Goal: Information Seeking & Learning: Learn about a topic

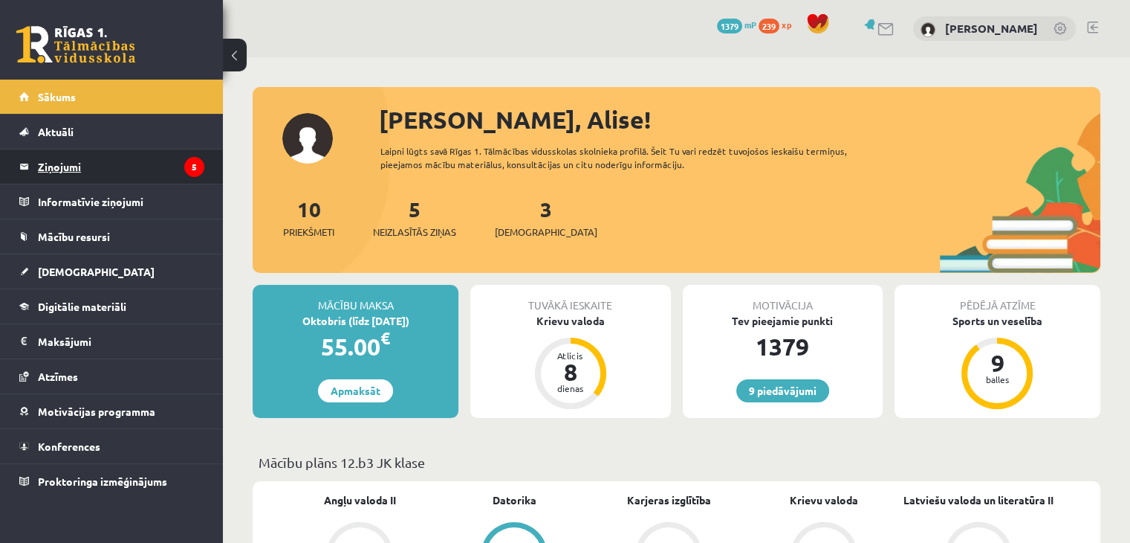
click at [143, 158] on legend "Ziņojumi 5" at bounding box center [121, 166] width 166 height 34
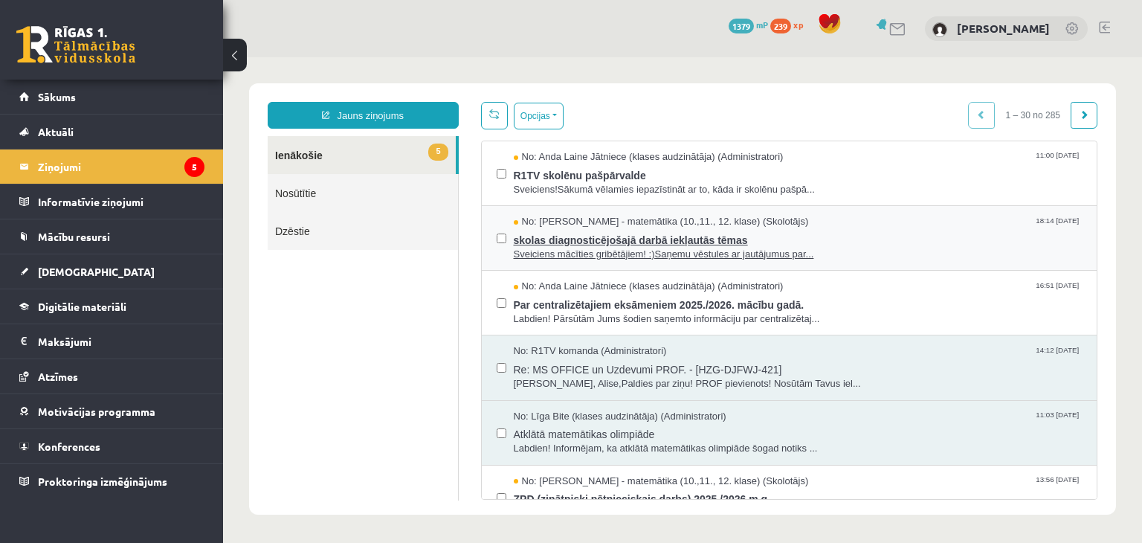
click at [562, 242] on span "skolas diagnosticējošajā darbā iekļautās tēmas" at bounding box center [798, 238] width 569 height 19
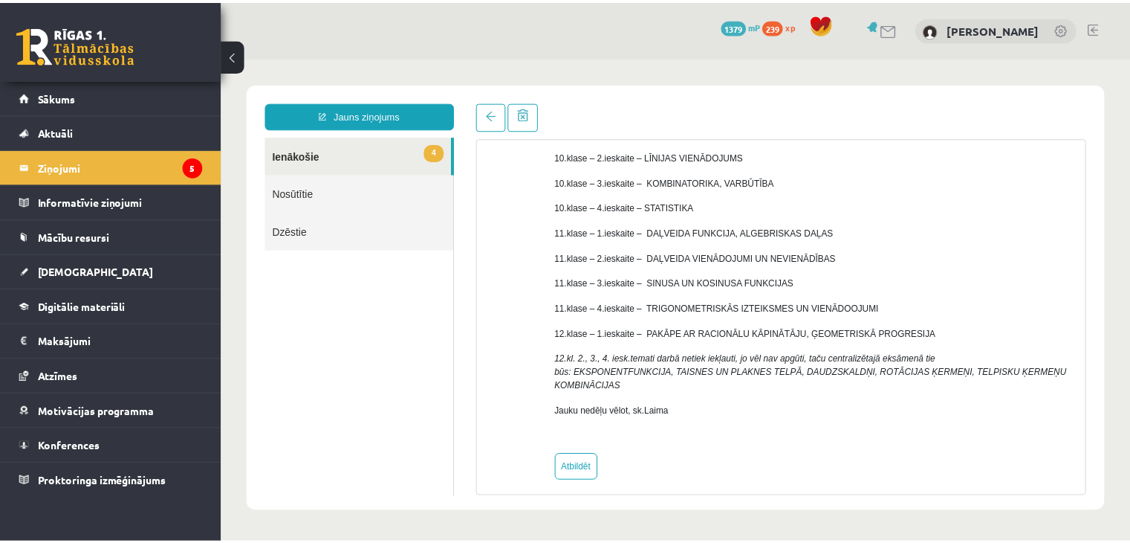
scroll to position [149, 0]
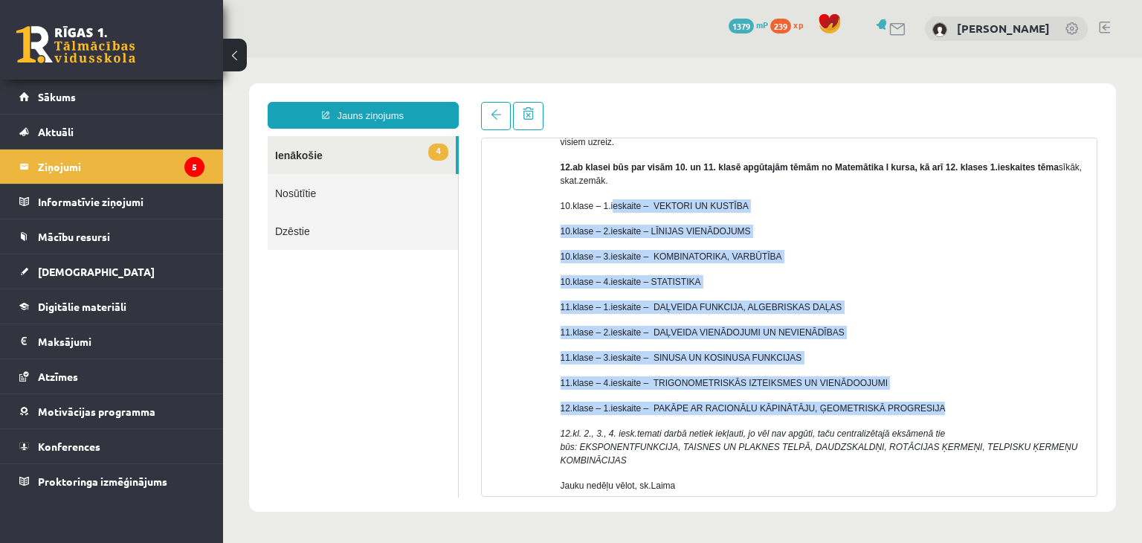
drag, startPoint x: 915, startPoint y: 400, endPoint x: 611, endPoint y: 198, distance: 365.1
click at [609, 192] on div "Sveiciens mācīties gribētājiem! :) Saņemu vēstules ar jautājumus par to kādi te…" at bounding box center [822, 300] width 525 height 434
click at [737, 224] on p "10.klase – 2.ieskaite – LĪNIJAS VIENĀDOJUMS" at bounding box center [822, 230] width 525 height 13
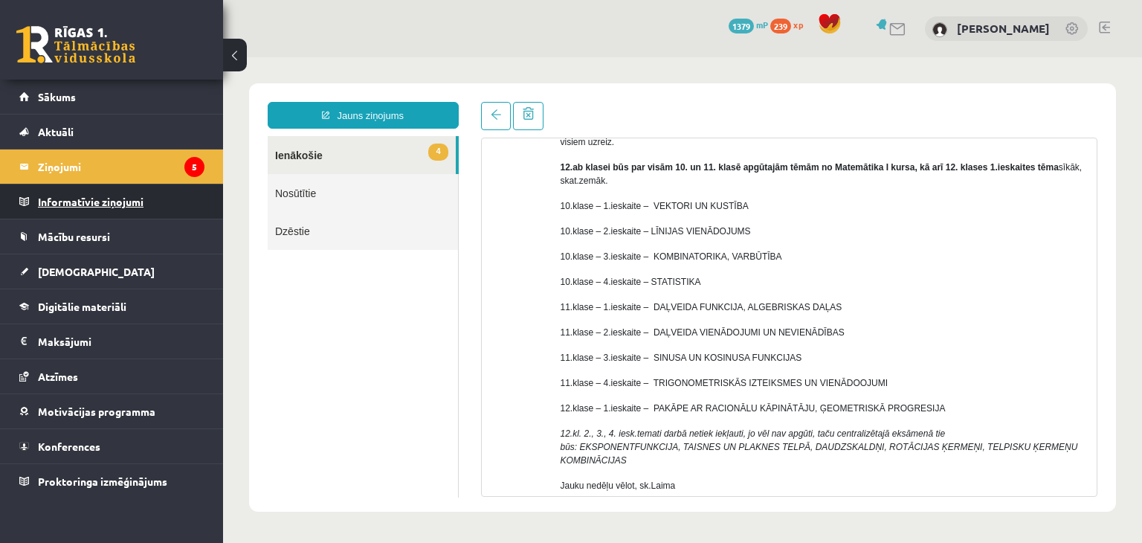
click at [176, 187] on legend "Informatīvie ziņojumi 0" at bounding box center [121, 201] width 166 height 34
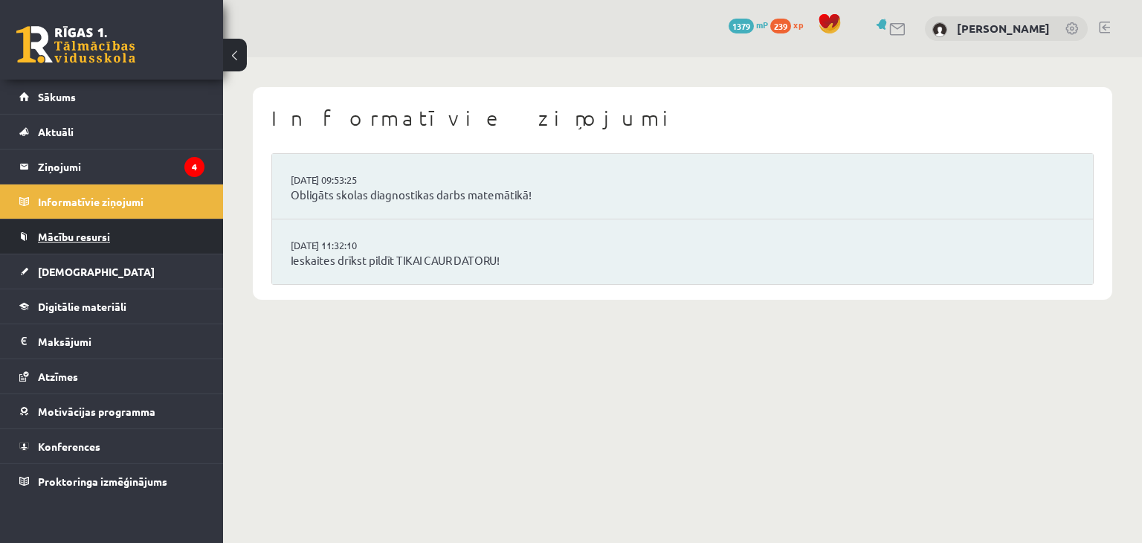
click at [140, 223] on link "Mācību resursi" at bounding box center [111, 236] width 185 height 34
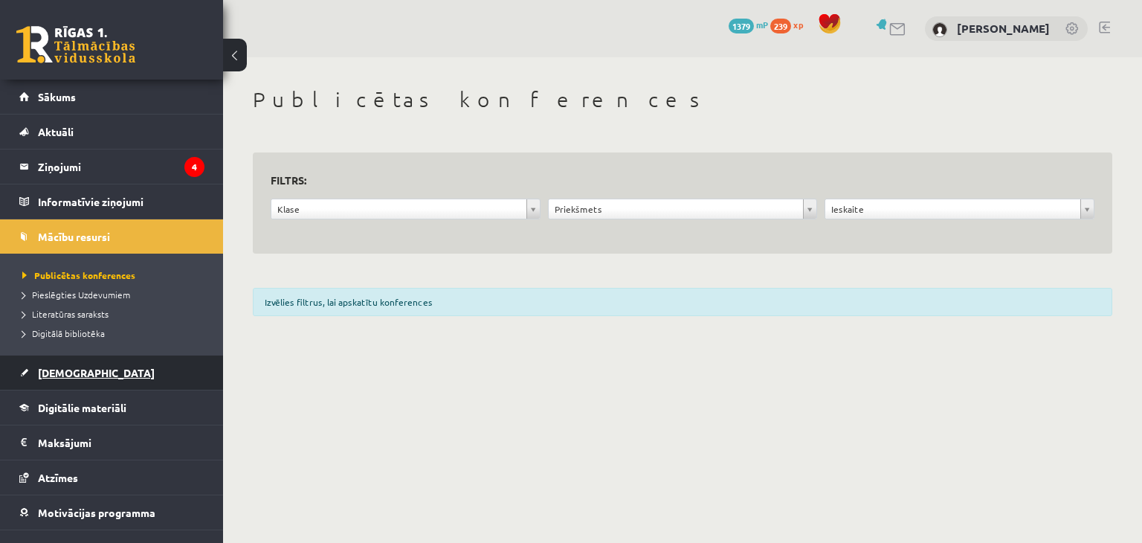
click at [115, 369] on link "[DEMOGRAPHIC_DATA]" at bounding box center [111, 372] width 185 height 34
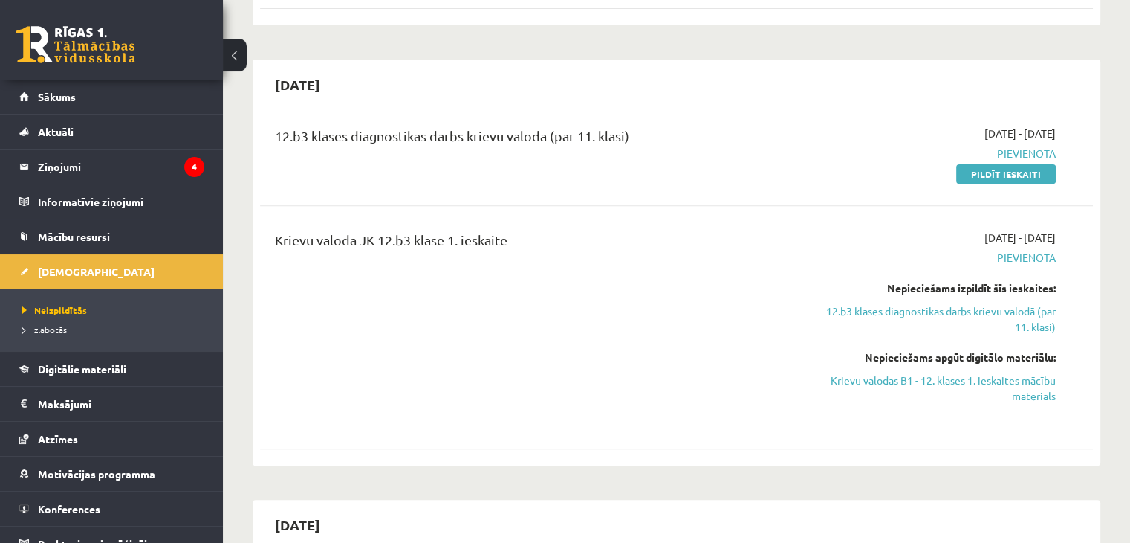
scroll to position [520, 0]
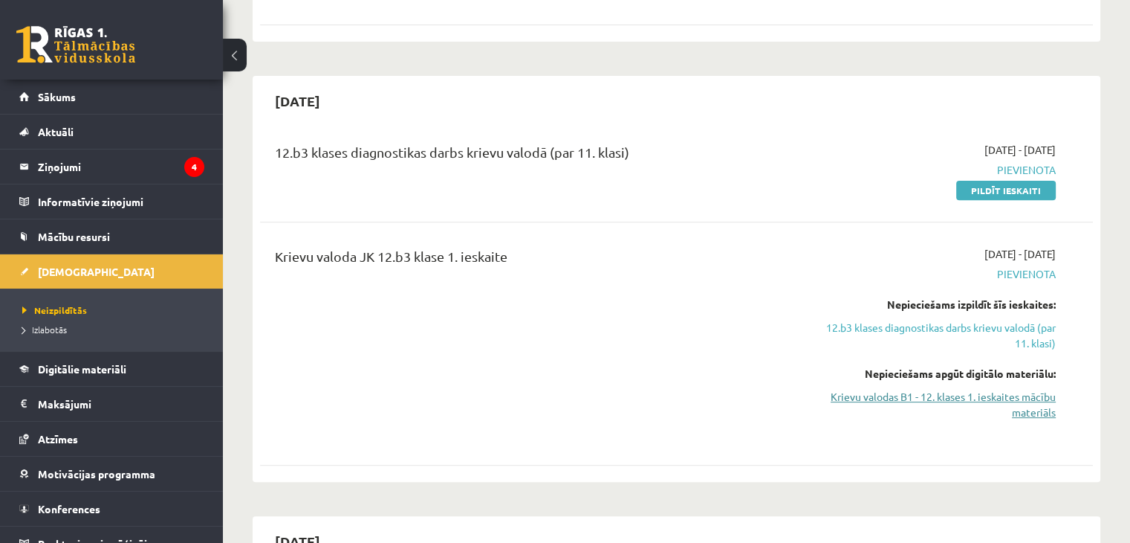
click at [975, 389] on link "Krievu valodas B1 - 12. klases 1. ieskaites mācību materiāls" at bounding box center [933, 404] width 245 height 31
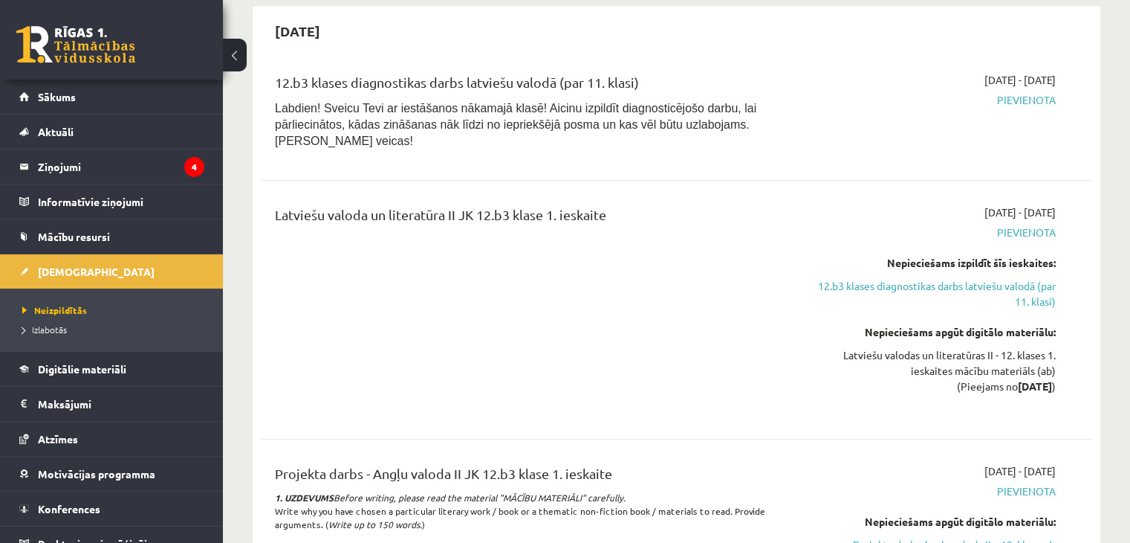
scroll to position [1040, 0]
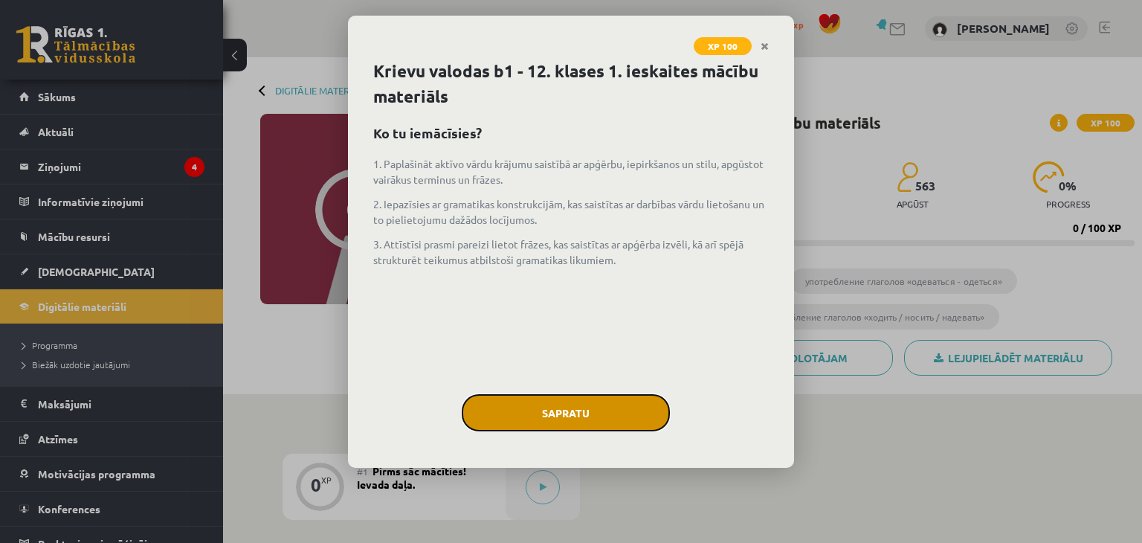
click at [654, 407] on button "Sapratu" at bounding box center [566, 412] width 208 height 37
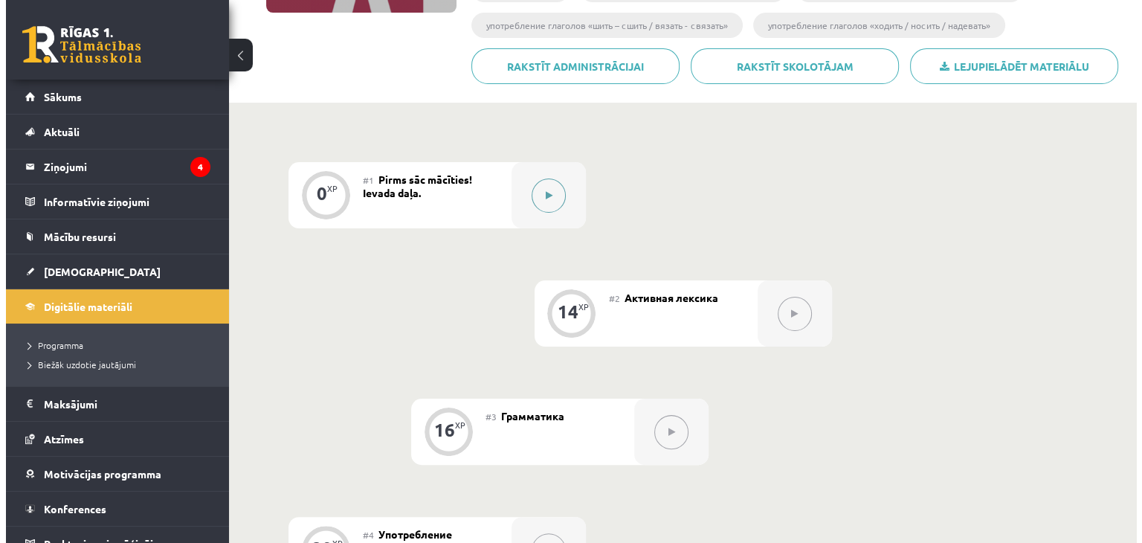
scroll to position [297, 0]
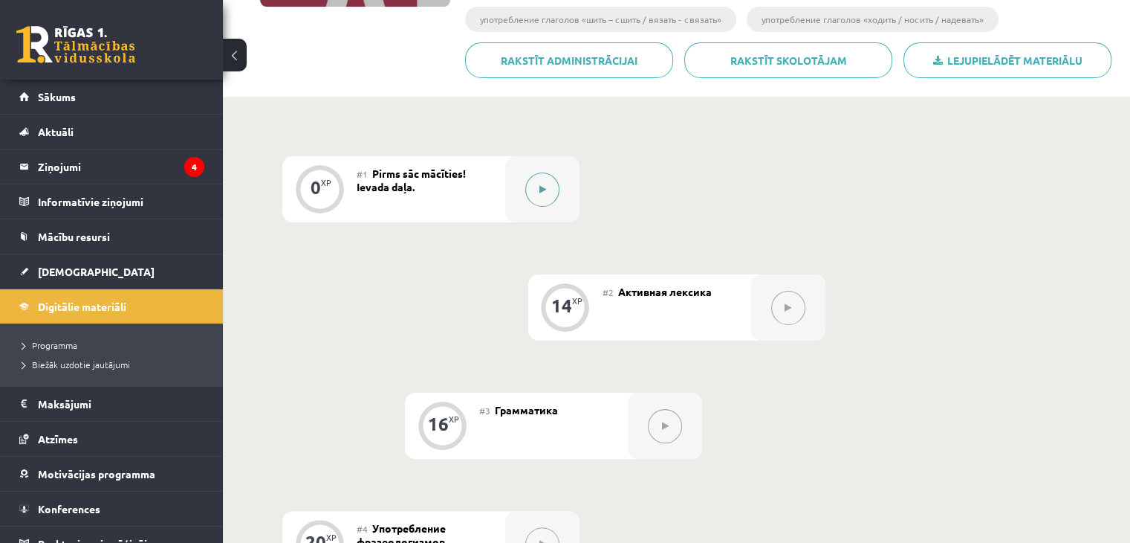
click at [525, 192] on button at bounding box center [542, 189] width 34 height 34
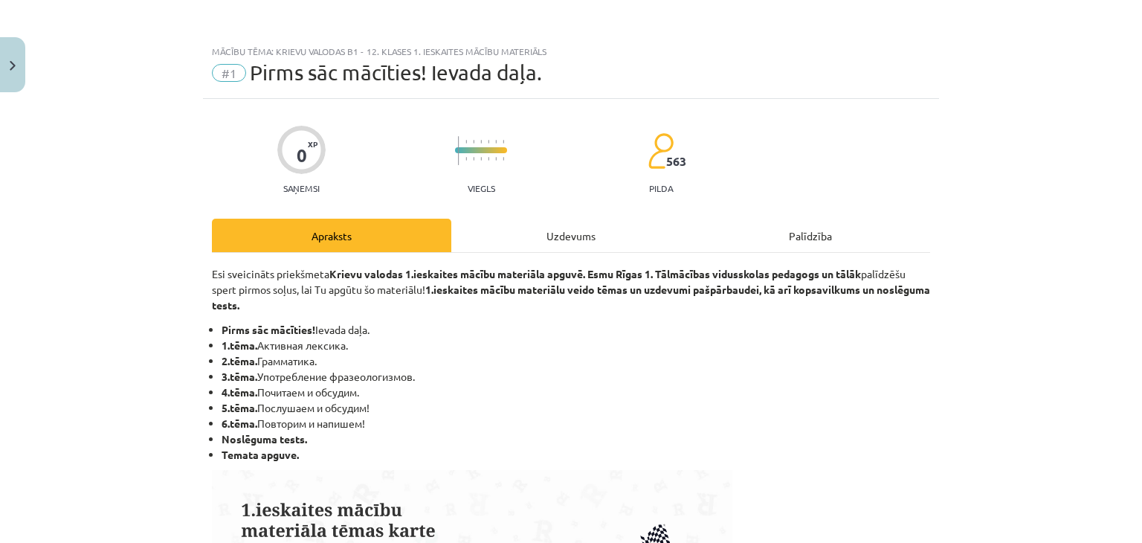
click at [592, 233] on div "Uzdevums" at bounding box center [570, 235] width 239 height 33
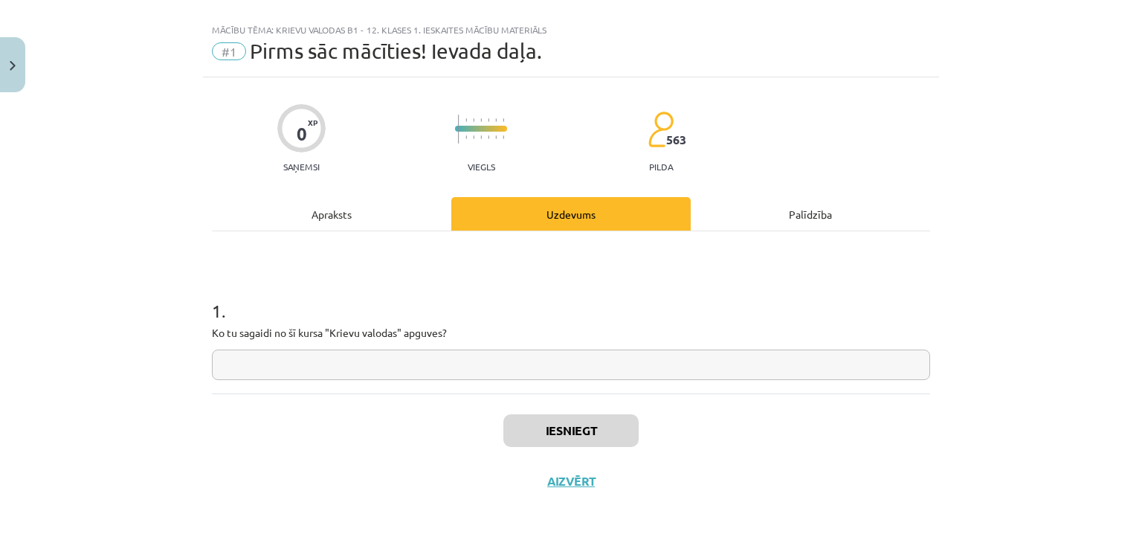
click at [423, 370] on input "text" at bounding box center [571, 364] width 718 height 30
click at [565, 425] on button "Iesniegt" at bounding box center [570, 430] width 135 height 33
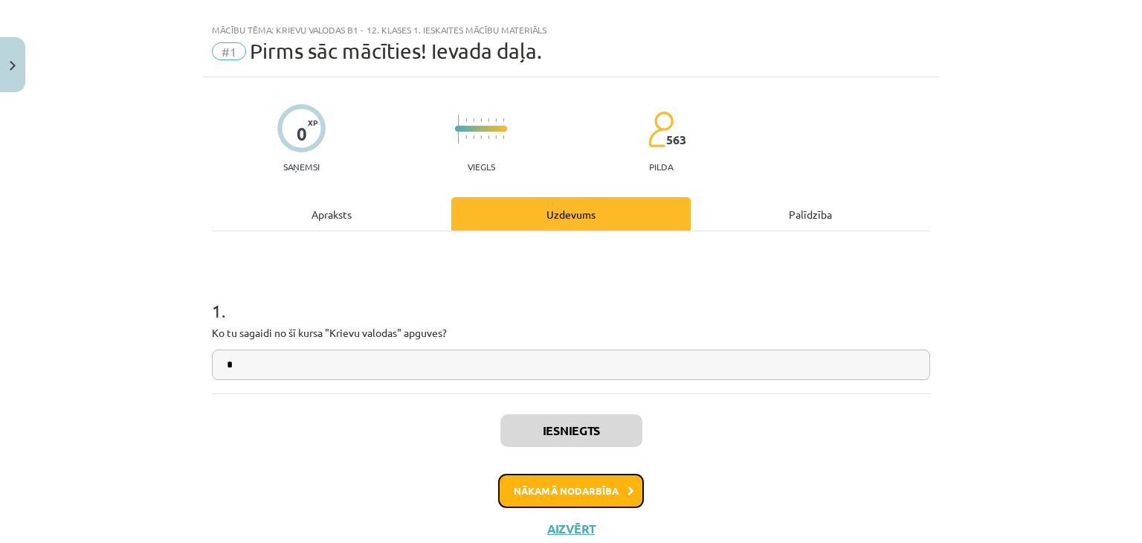
click at [550, 491] on button "Nākamā nodarbība" at bounding box center [571, 490] width 146 height 34
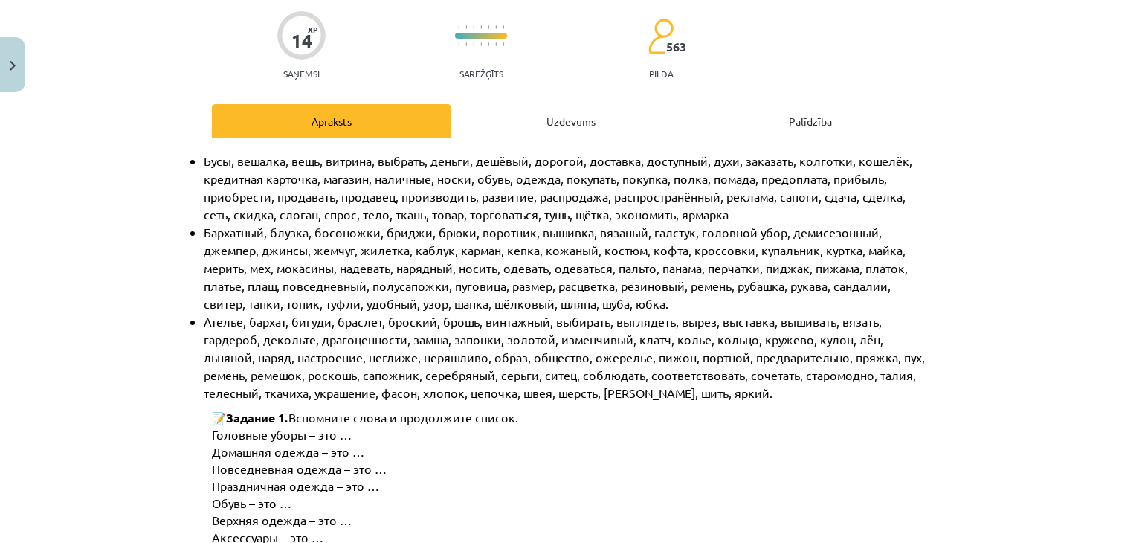
scroll to position [186, 0]
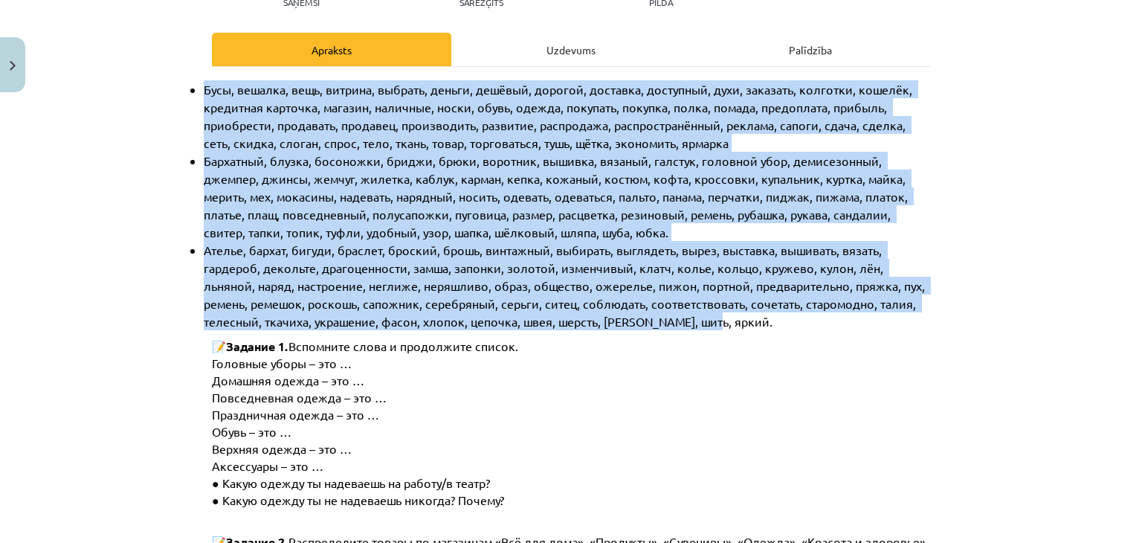
drag, startPoint x: 665, startPoint y: 322, endPoint x: 194, endPoint y: 90, distance: 525.2
click at [194, 90] on div "Mācību tēma: Krievu valodas b1 - 12. klases 1. ieskaites mācību materiāls #2 Ак…" at bounding box center [571, 271] width 1142 height 543
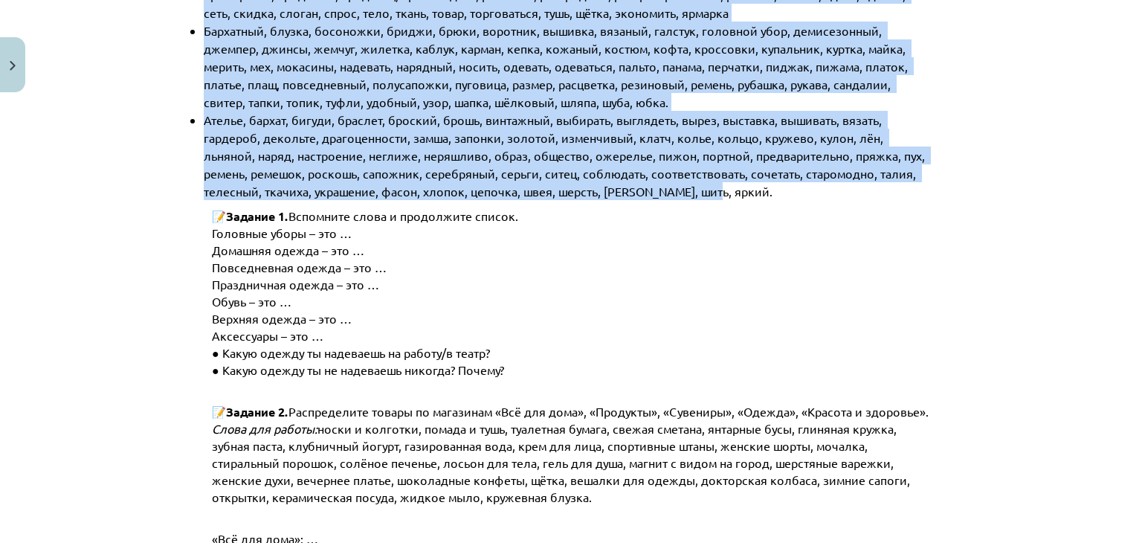
scroll to position [483, 0]
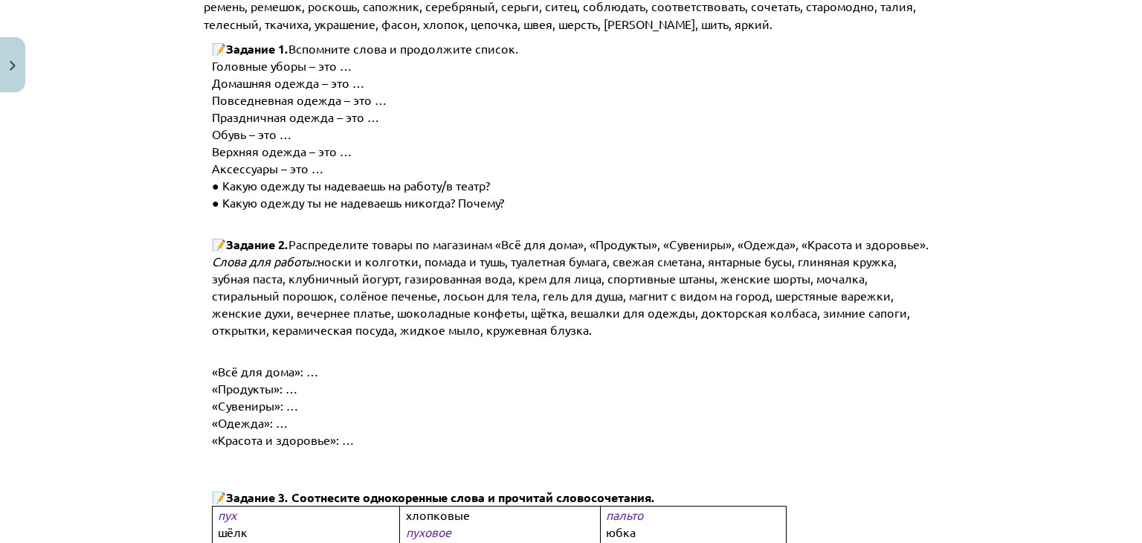
click at [943, 345] on div "Mācību tēma: Krievu valodas b1 - 12. klases 1. ieskaites mācību materiāls #2 Ак…" at bounding box center [571, 271] width 1142 height 543
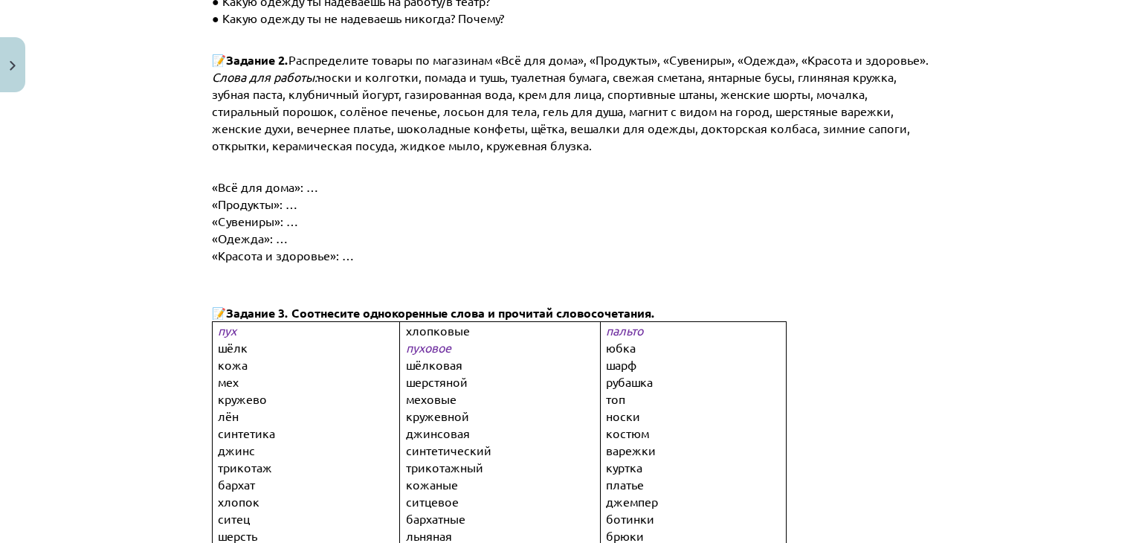
scroll to position [706, 0]
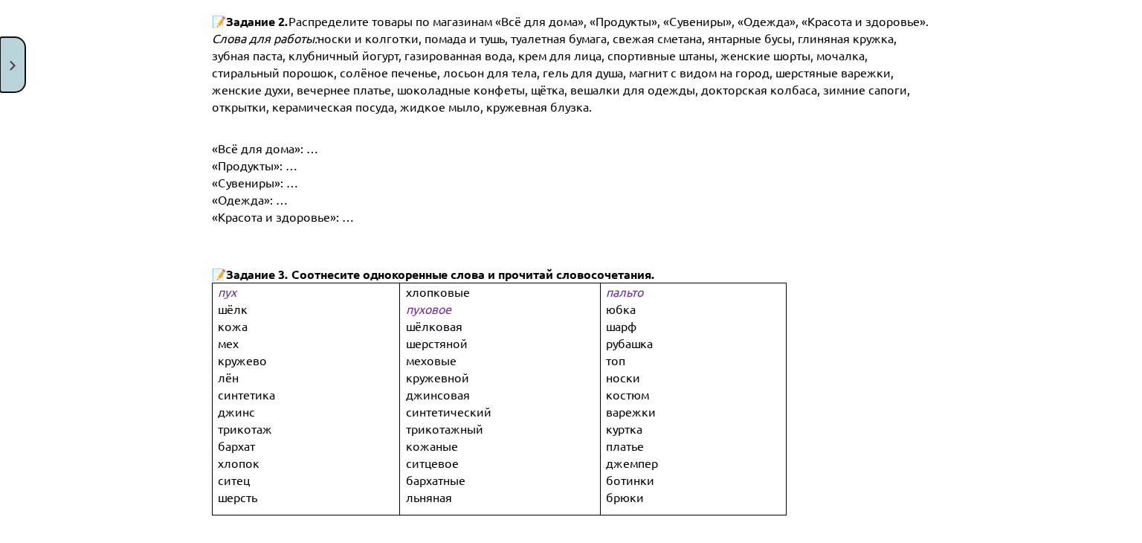
click at [1, 53] on button "Close" at bounding box center [12, 64] width 25 height 55
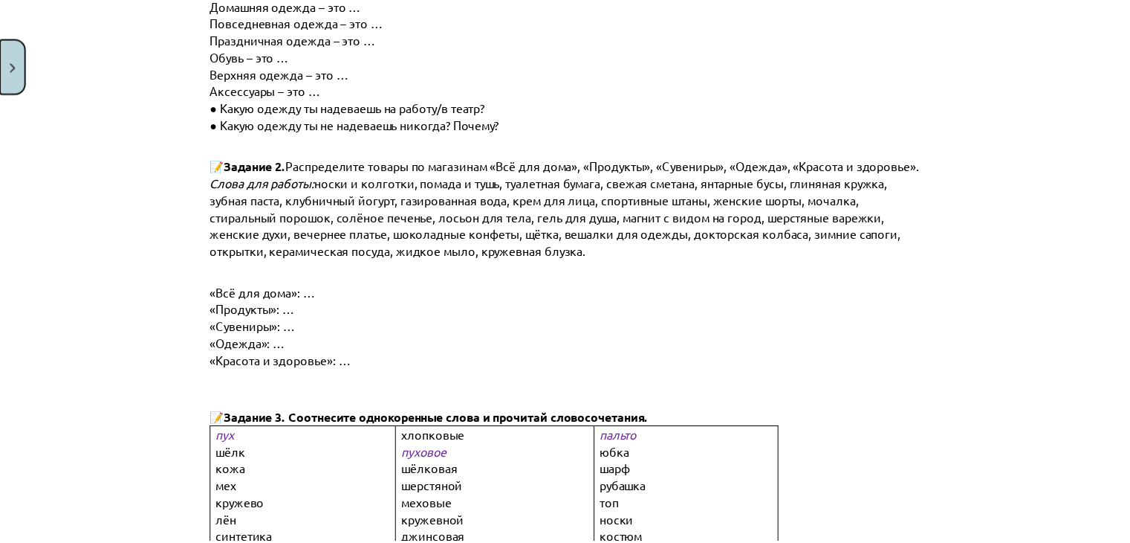
scroll to position [409, 0]
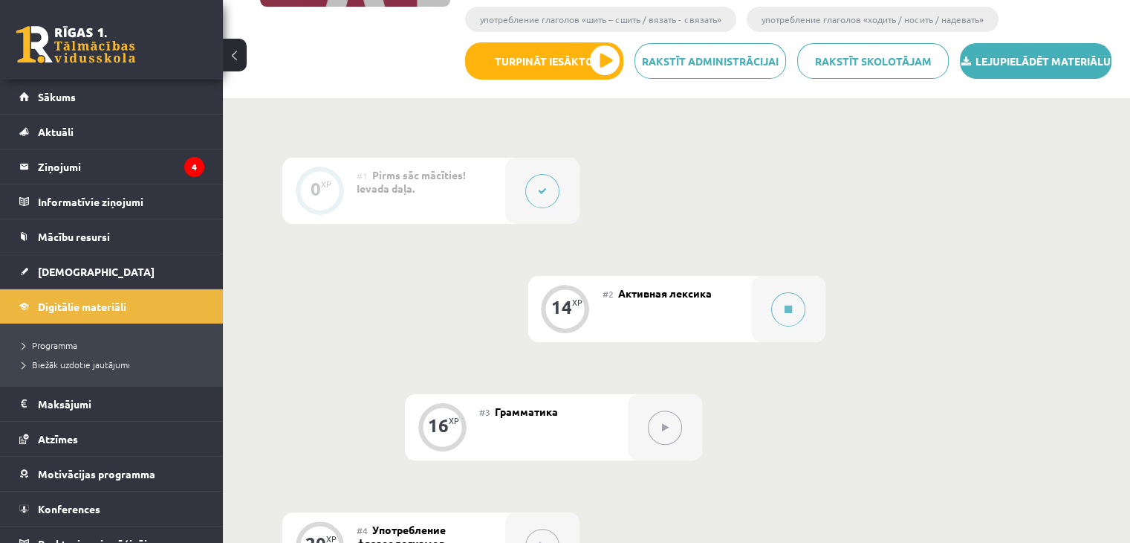
click at [985, 79] on link "Lejupielādēt materiālu" at bounding box center [1036, 61] width 152 height 36
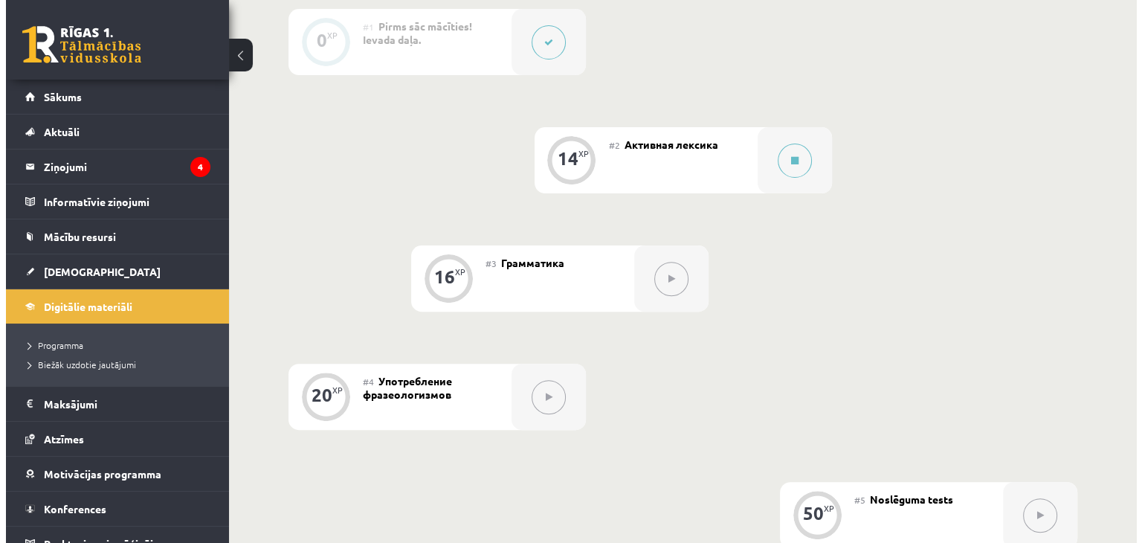
scroll to position [416, 0]
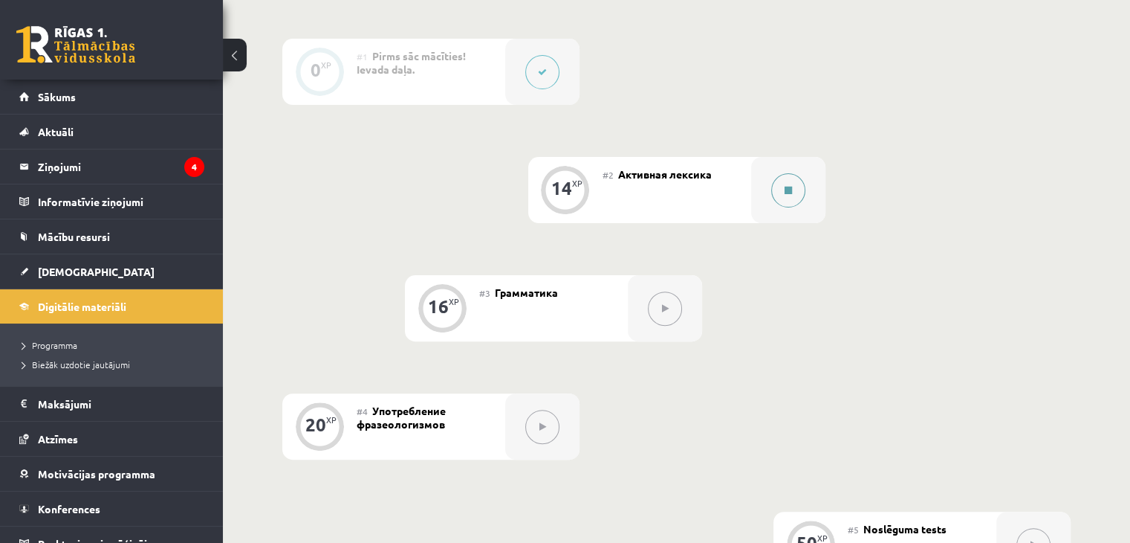
click at [773, 204] on div at bounding box center [788, 190] width 74 height 66
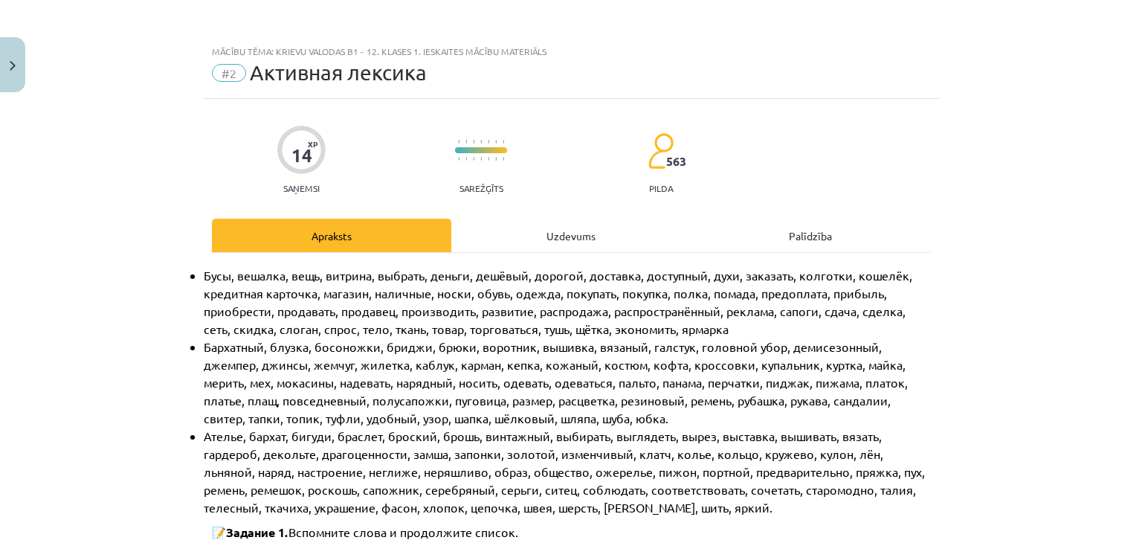
click at [617, 224] on div "Uzdevums" at bounding box center [570, 235] width 239 height 33
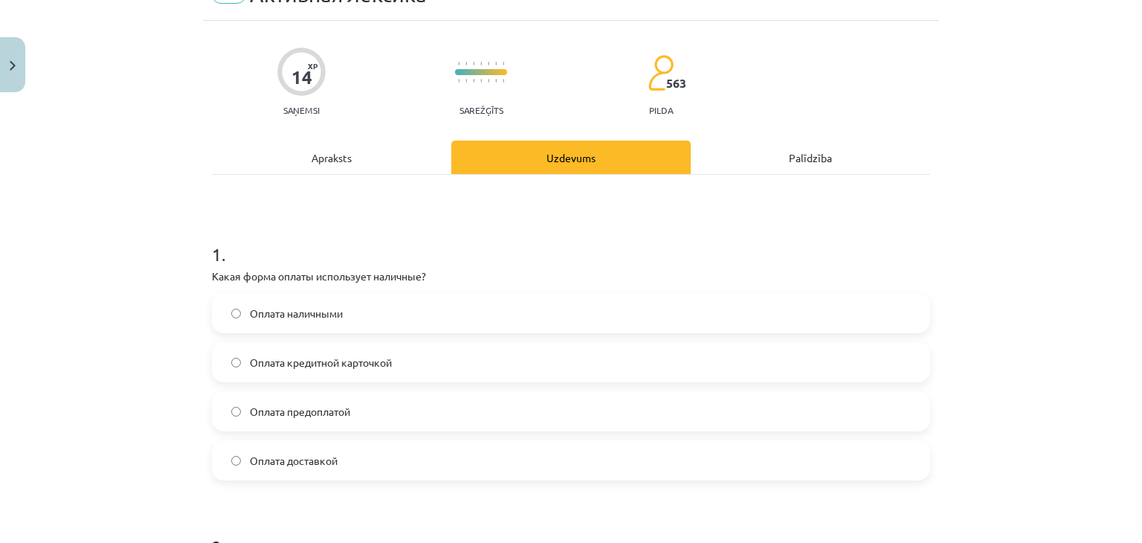
scroll to position [111, 0]
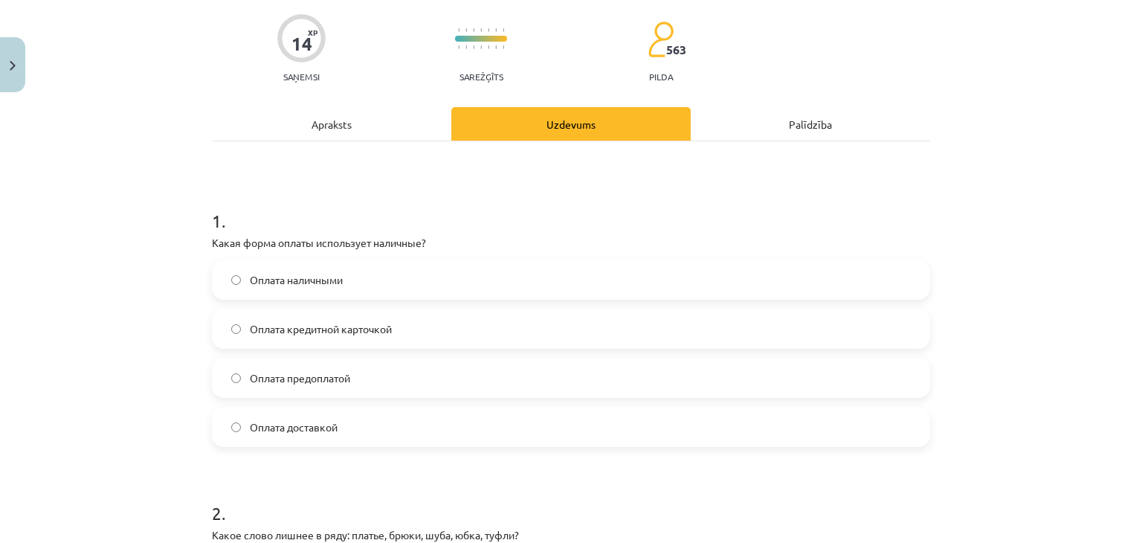
click at [416, 281] on label "Оплата наличными" at bounding box center [570, 279] width 715 height 37
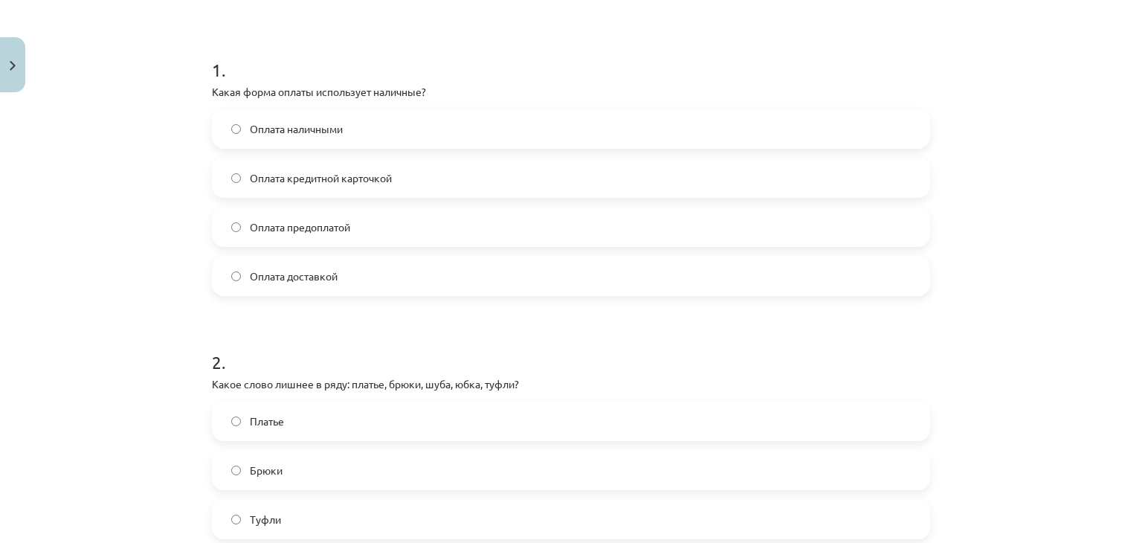
scroll to position [409, 0]
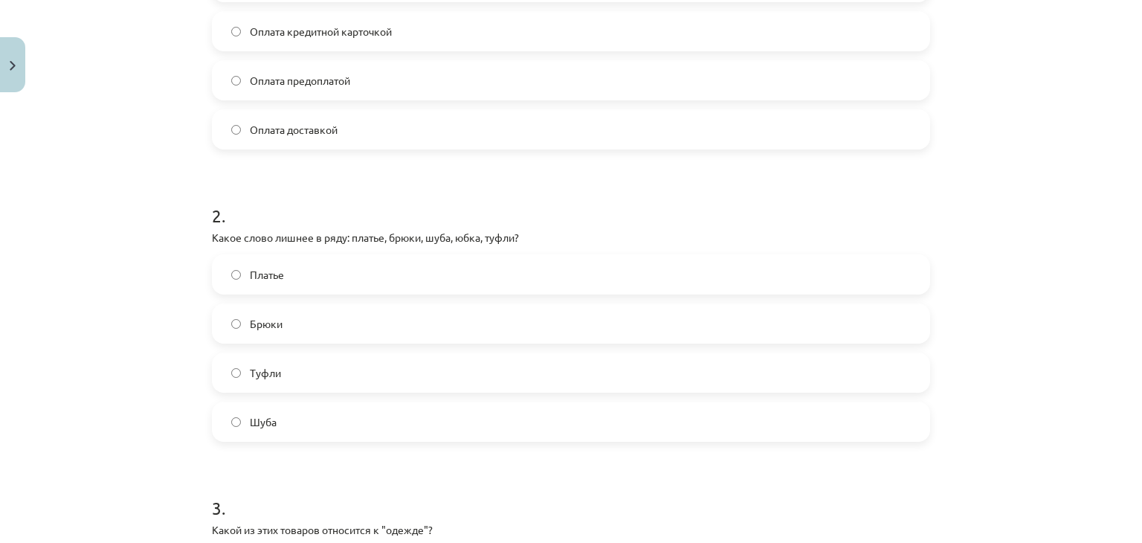
click at [305, 387] on label "Туфли" at bounding box center [570, 372] width 715 height 37
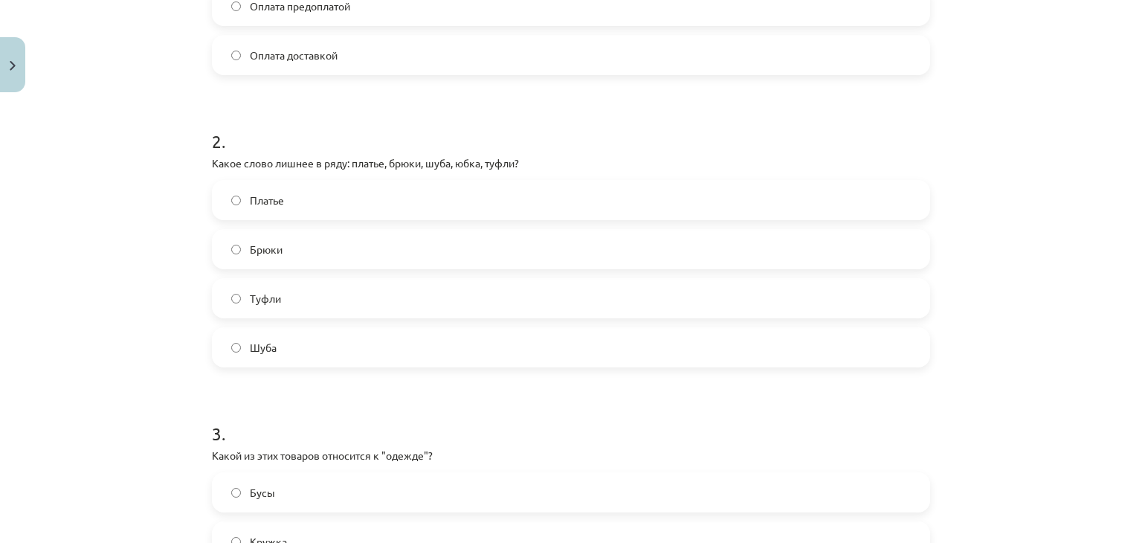
click at [328, 346] on label "Шуба" at bounding box center [570, 346] width 715 height 37
click at [250, 291] on span "Туфли" at bounding box center [265, 299] width 31 height 16
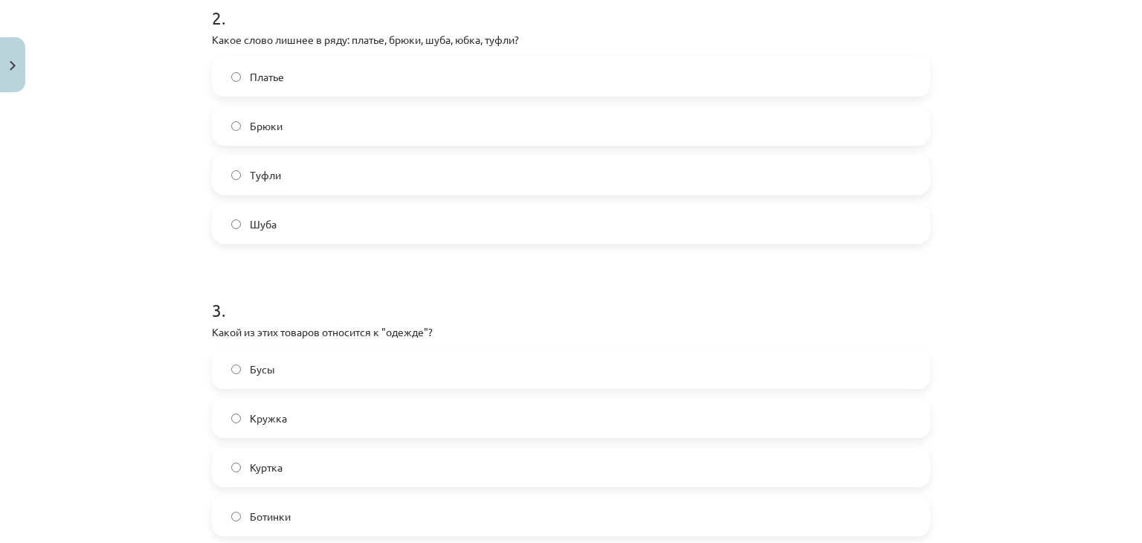
scroll to position [706, 0]
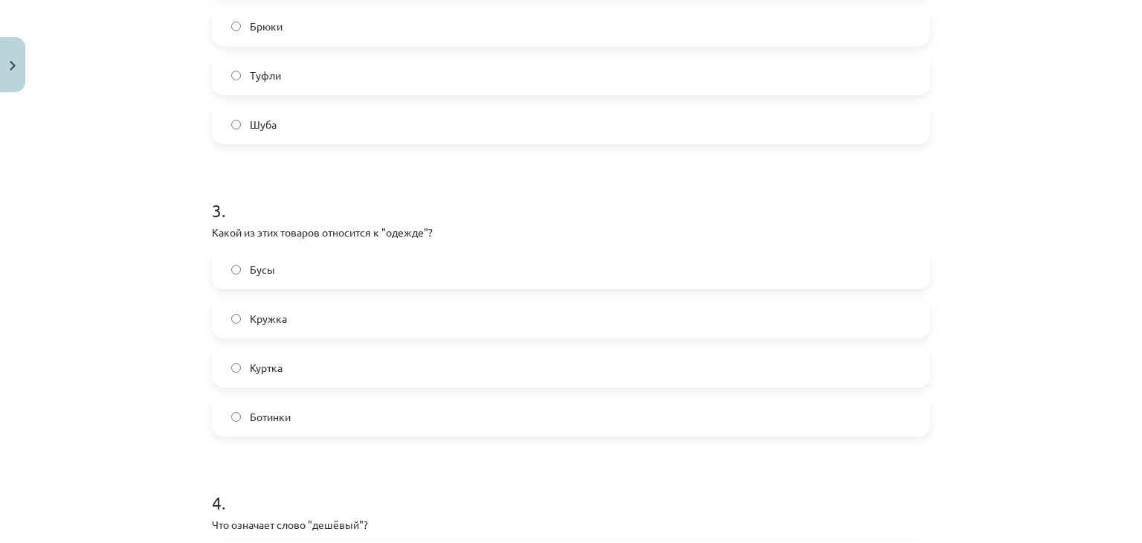
click at [230, 385] on div "Куртка" at bounding box center [571, 367] width 718 height 40
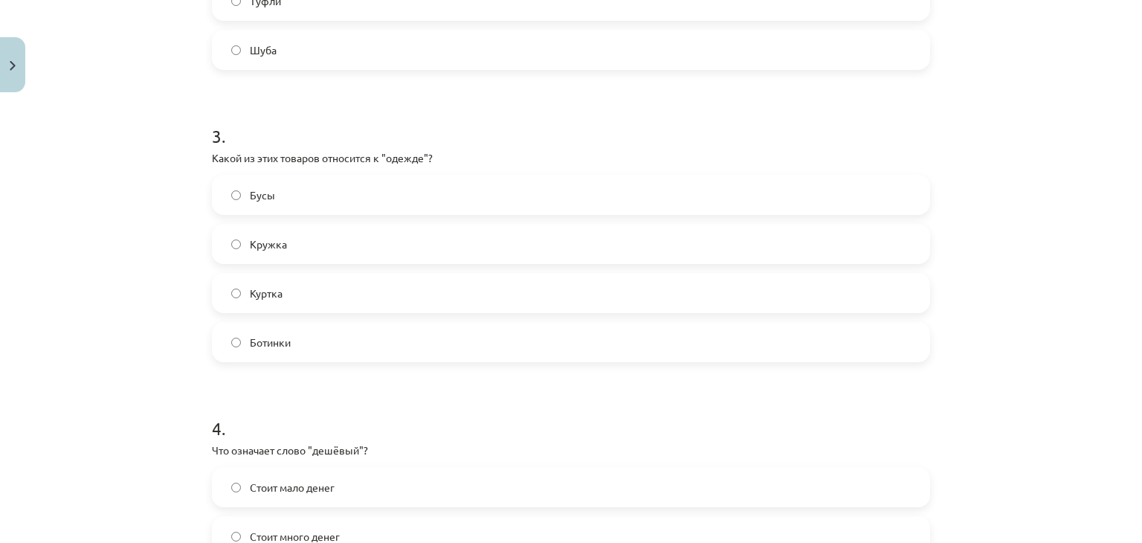
click at [250, 293] on span "Куртка" at bounding box center [266, 293] width 33 height 16
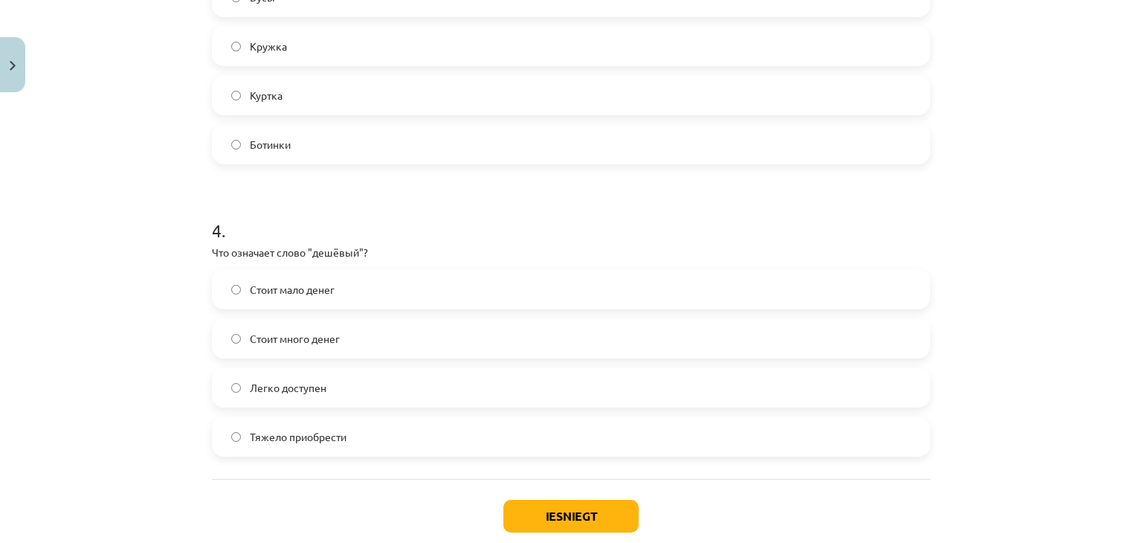
scroll to position [1003, 0]
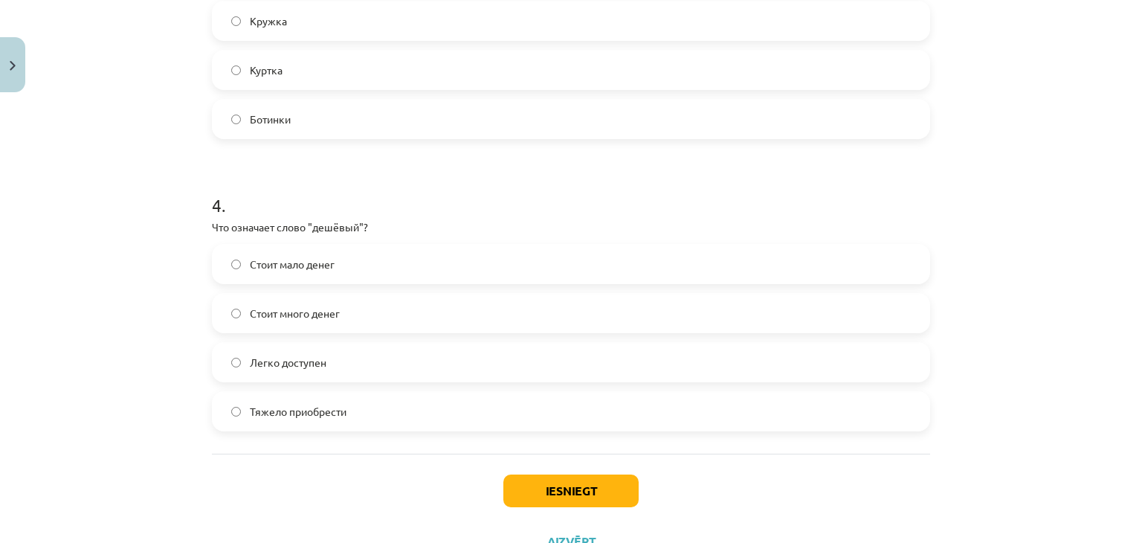
click at [478, 264] on label "Стоит мало денег" at bounding box center [570, 263] width 715 height 37
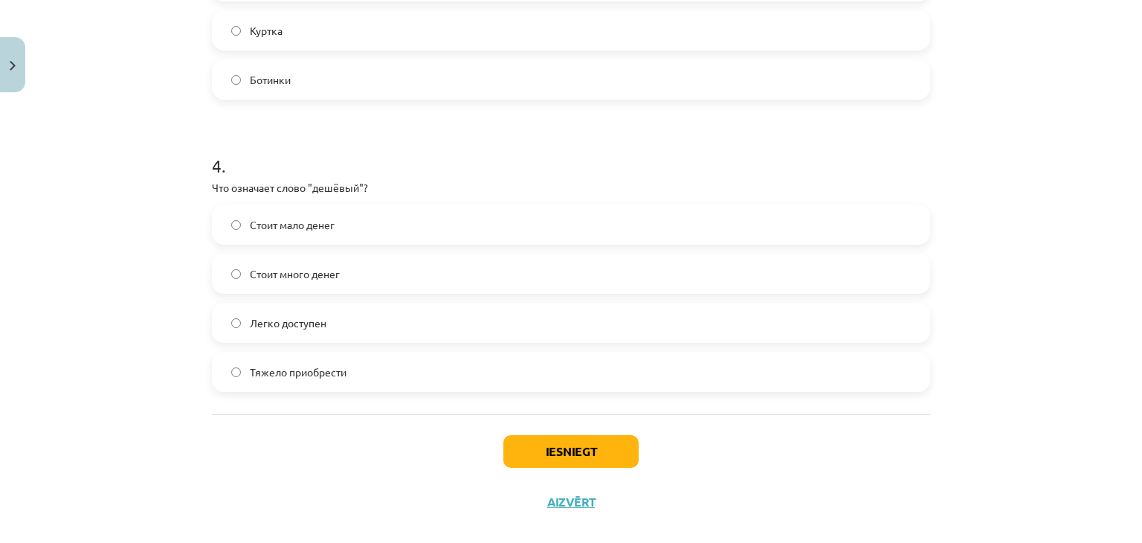
scroll to position [1064, 0]
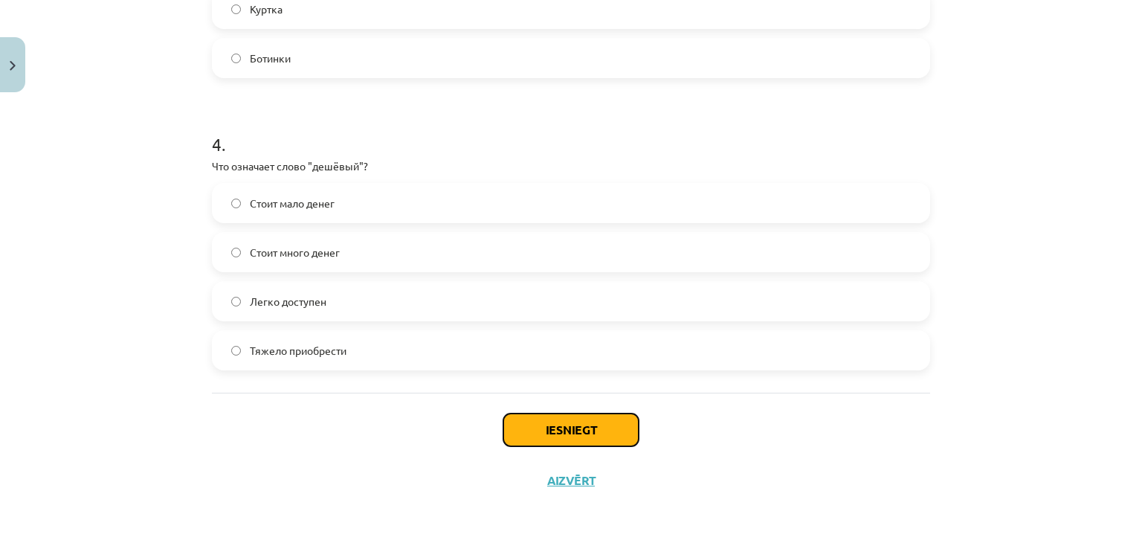
click at [592, 442] on button "Iesniegt" at bounding box center [570, 429] width 135 height 33
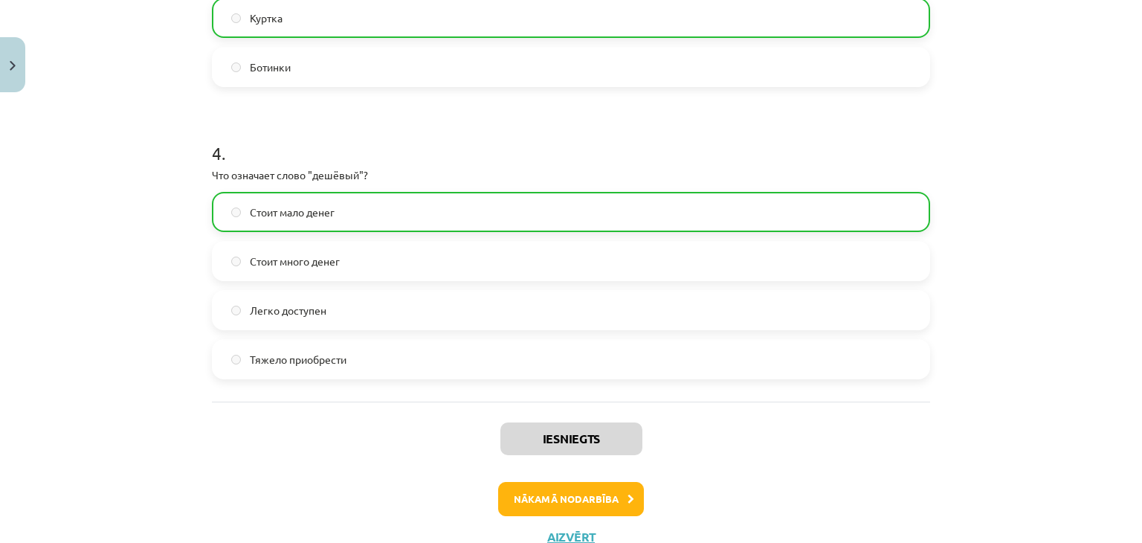
scroll to position [1111, 0]
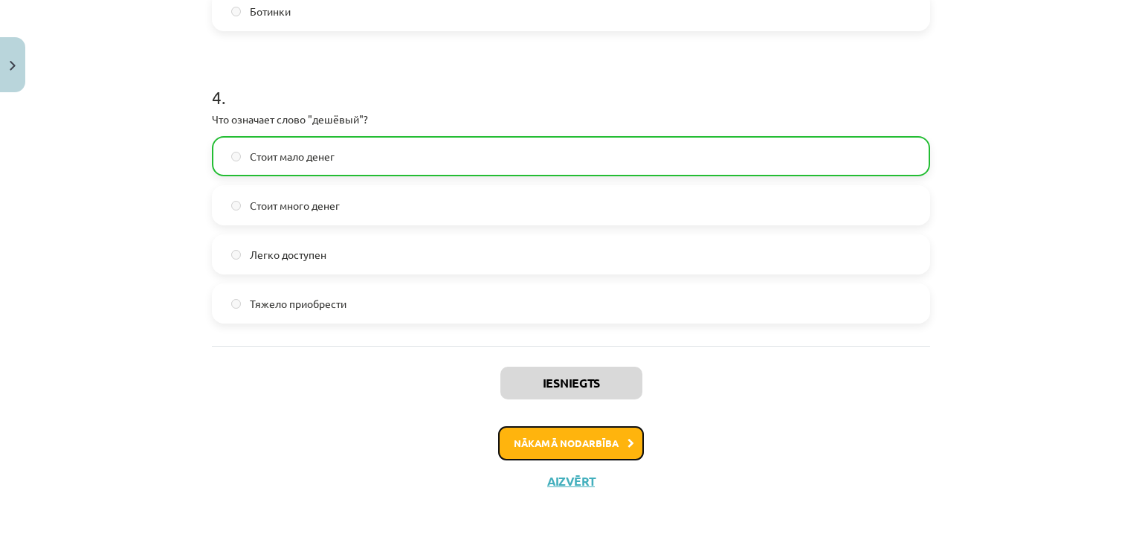
click at [604, 453] on button "Nākamā nodarbība" at bounding box center [571, 443] width 146 height 34
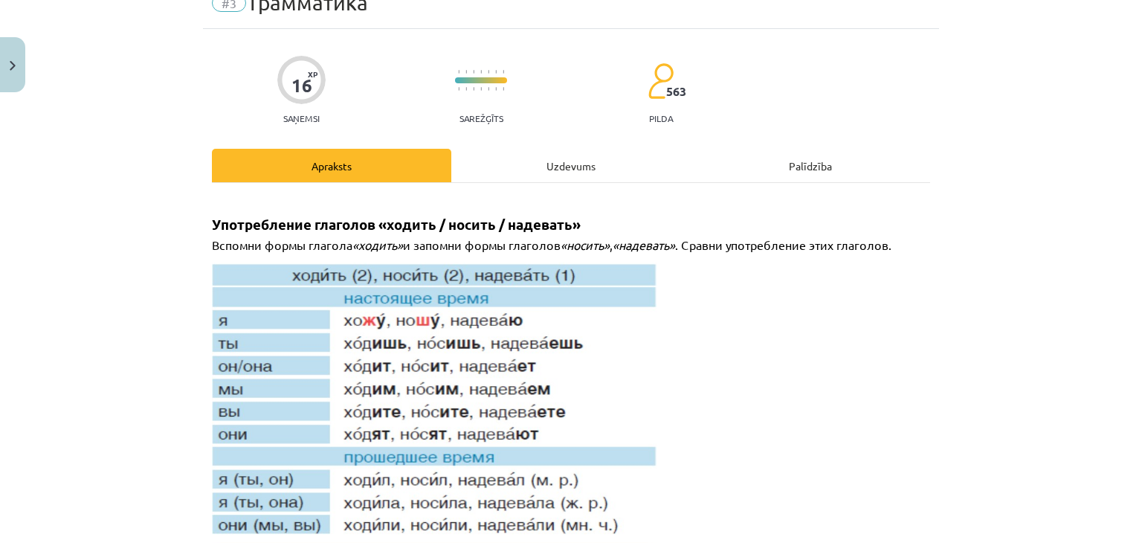
scroll to position [37, 0]
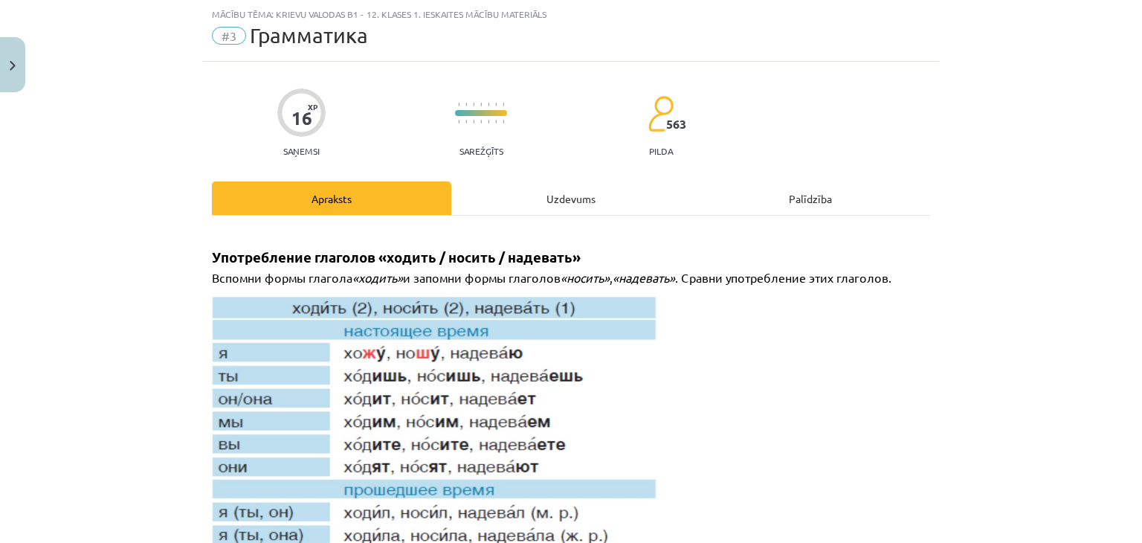
click at [539, 184] on div "Uzdevums" at bounding box center [570, 197] width 239 height 33
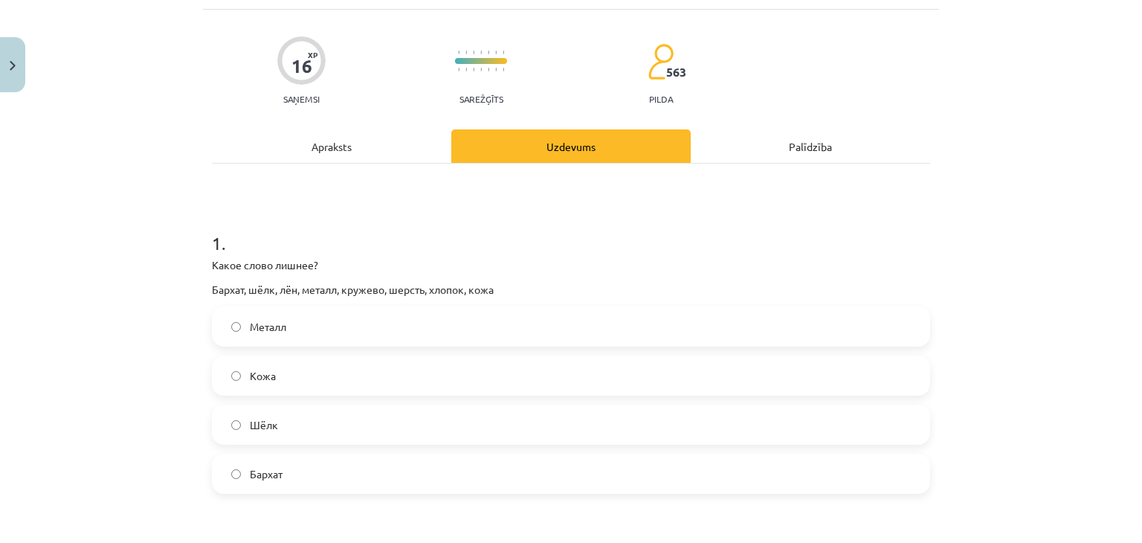
scroll to position [111, 0]
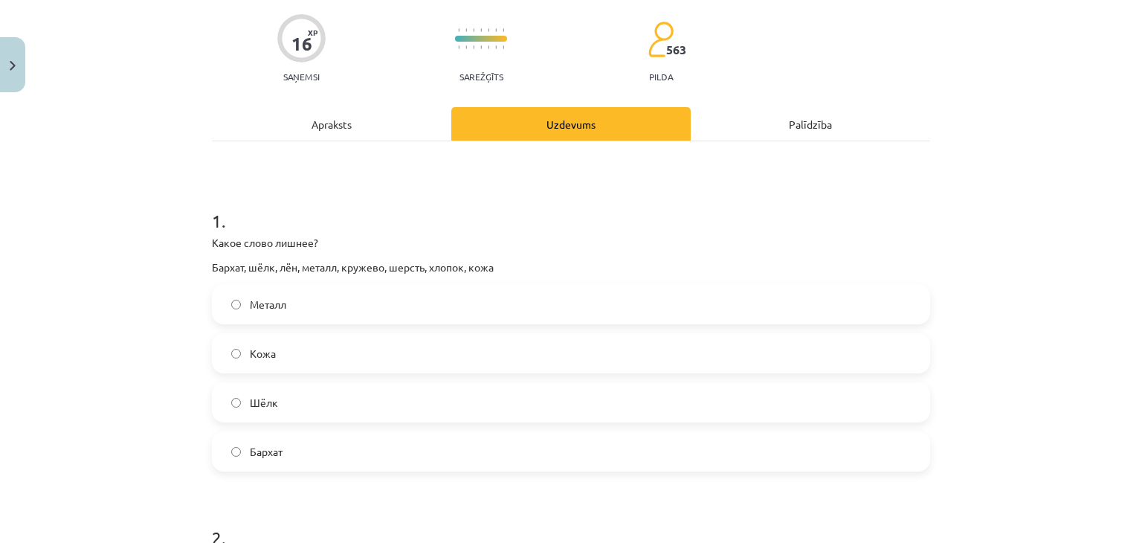
click at [317, 297] on label "Металл" at bounding box center [570, 303] width 715 height 37
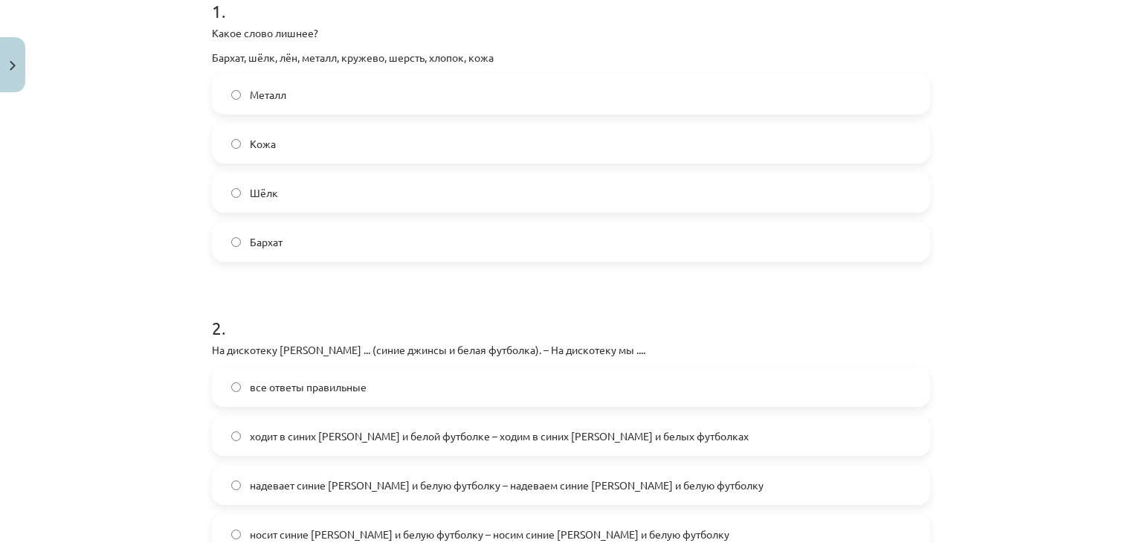
scroll to position [409, 0]
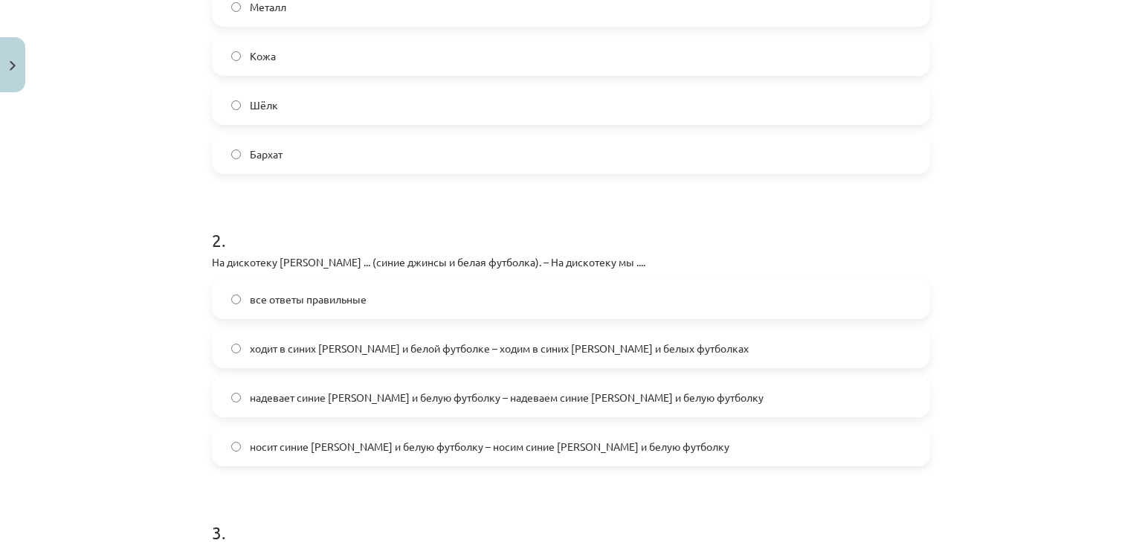
click at [396, 404] on span "надевает синие [PERSON_NAME] и белую футболку – надеваем синие [PERSON_NAME] и …" at bounding box center [507, 397] width 514 height 16
click at [305, 301] on span "все ответы правильные" at bounding box center [308, 299] width 117 height 16
click at [430, 363] on label "ходит в синих [PERSON_NAME] и белой футболке – ходим в синих [PERSON_NAME] и бе…" at bounding box center [570, 347] width 715 height 37
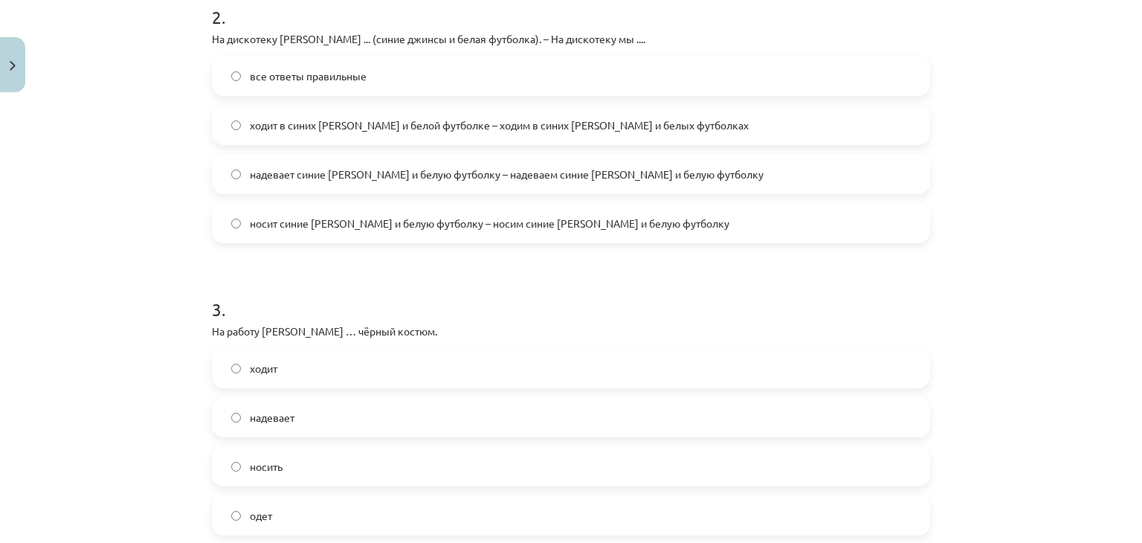
scroll to position [706, 0]
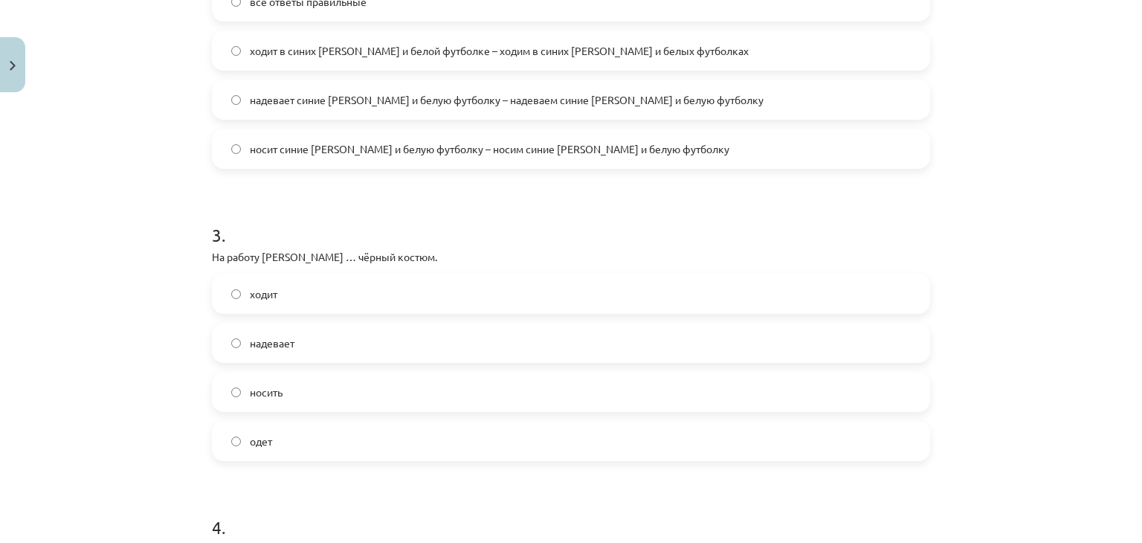
click at [337, 340] on label "надевает" at bounding box center [570, 342] width 715 height 37
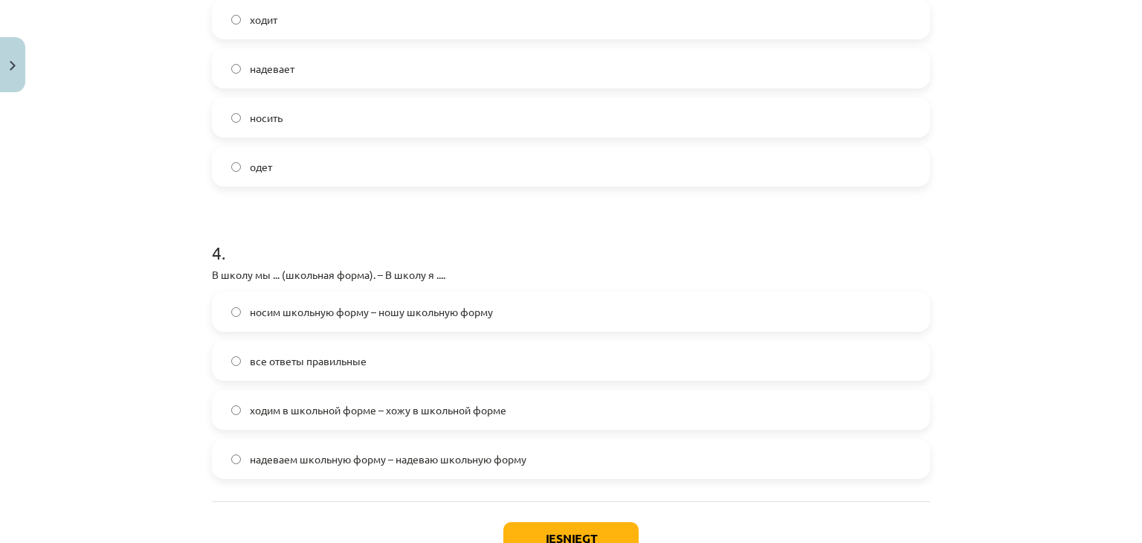
scroll to position [1003, 0]
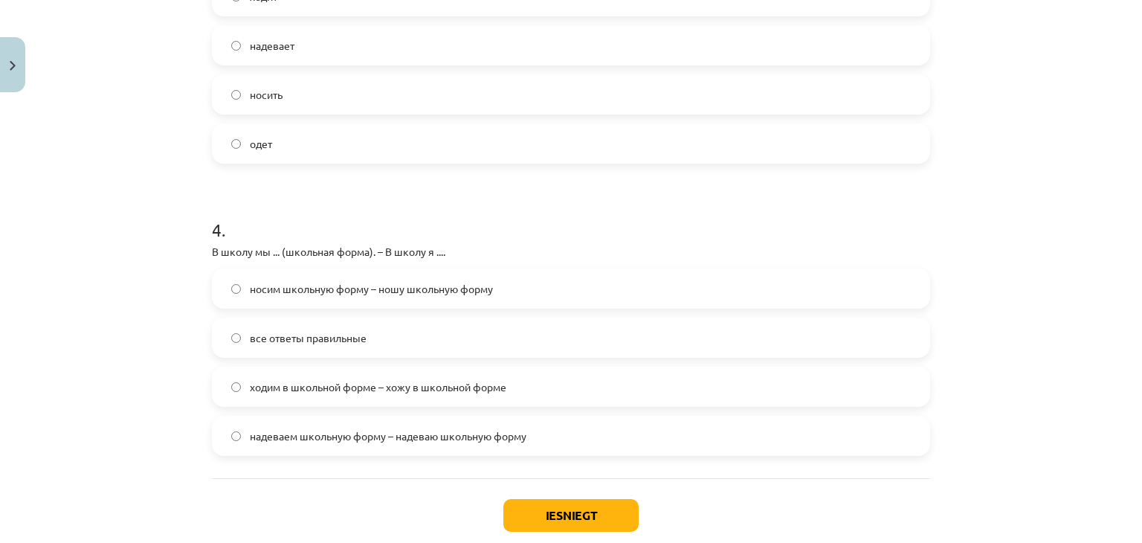
click at [440, 346] on label "все ответы правильные" at bounding box center [570, 337] width 715 height 37
click at [552, 520] on button "Iesniegt" at bounding box center [570, 515] width 135 height 33
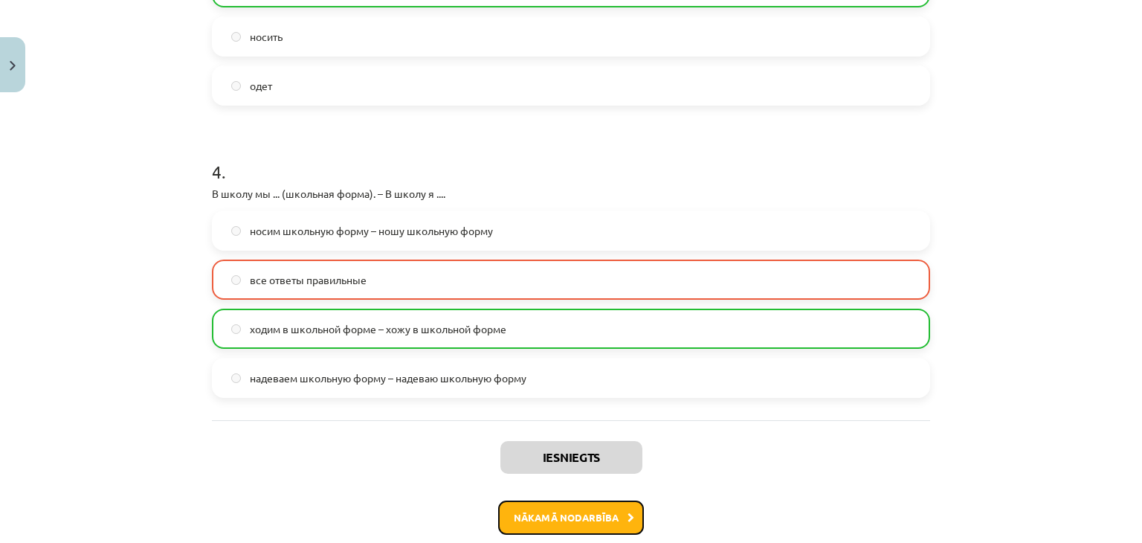
click at [583, 500] on button "Nākamā nodarbība" at bounding box center [571, 517] width 146 height 34
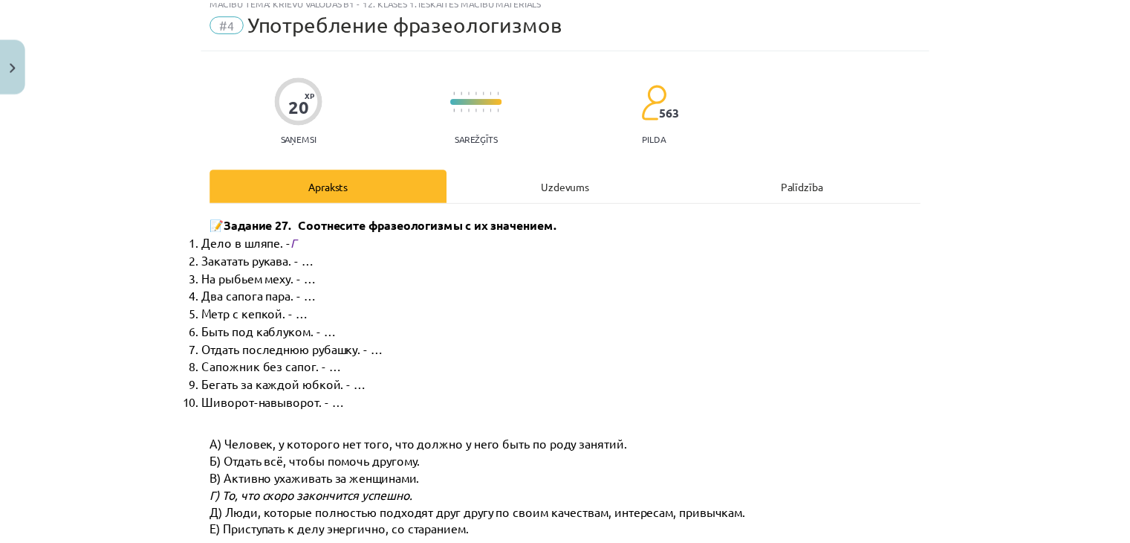
scroll to position [37, 0]
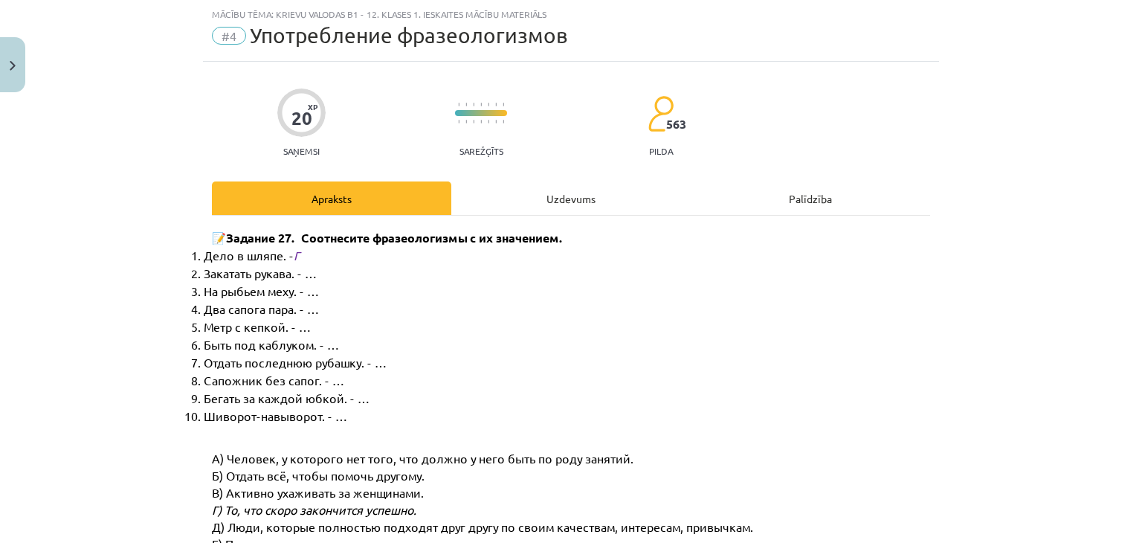
click at [521, 185] on div "Uzdevums" at bounding box center [570, 197] width 239 height 33
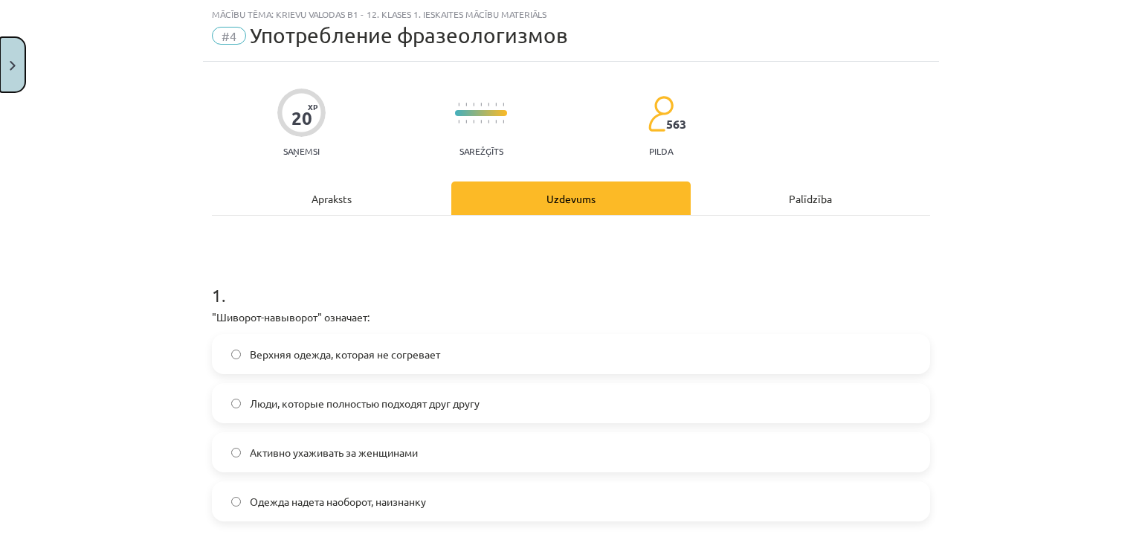
click at [6, 78] on button "Close" at bounding box center [12, 64] width 25 height 55
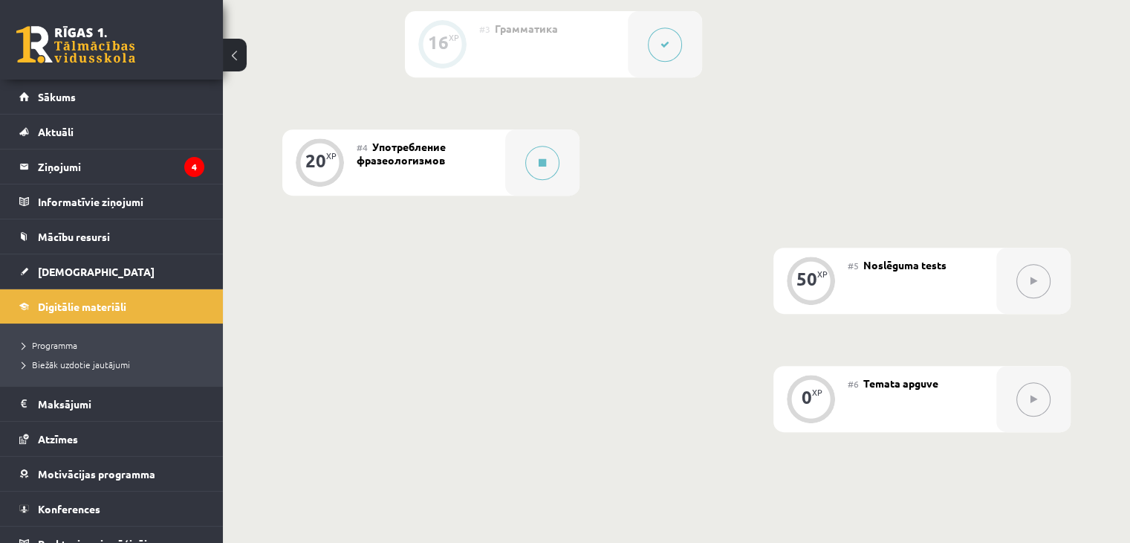
scroll to position [713, 0]
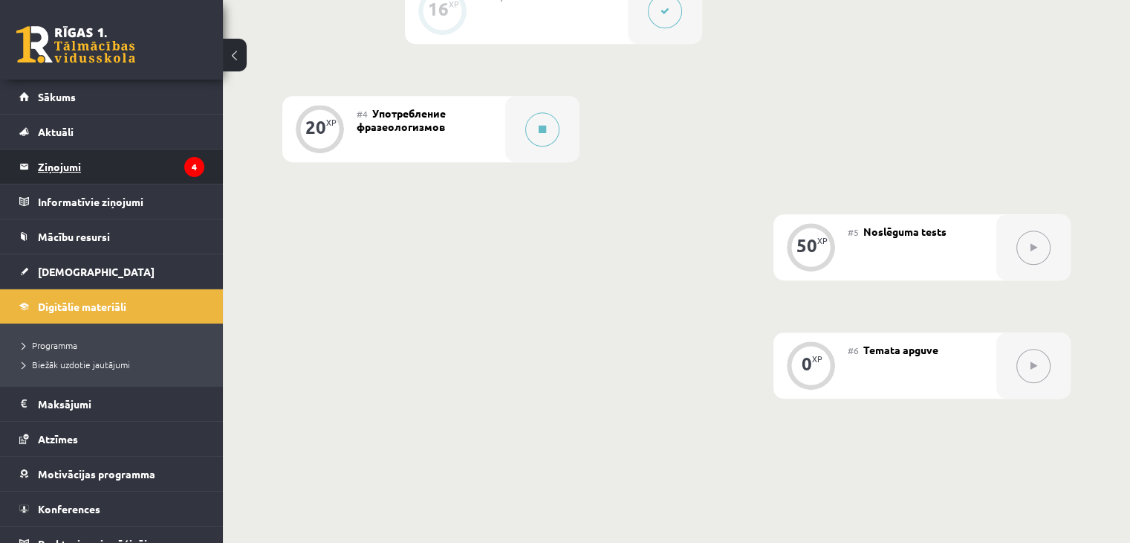
click at [30, 169] on link "Ziņojumi 4" at bounding box center [111, 166] width 185 height 34
